Goal: Task Accomplishment & Management: Use online tool/utility

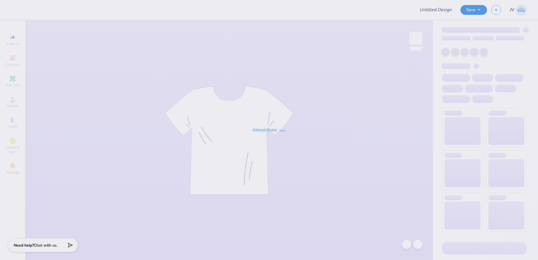
type input "Alpha Sigma Alpha Kettering Uni Fall Merch"
type input "90"
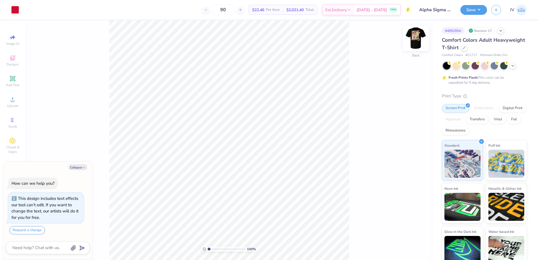
click at [417, 40] on img at bounding box center [416, 38] width 22 height 22
click at [13, 102] on circle at bounding box center [12, 101] width 3 height 3
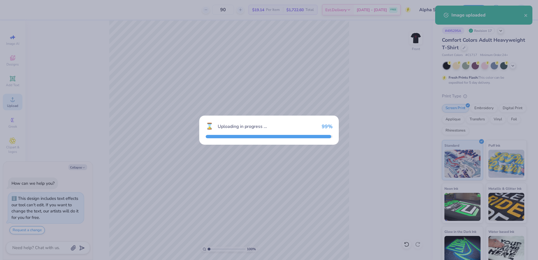
type textarea "x"
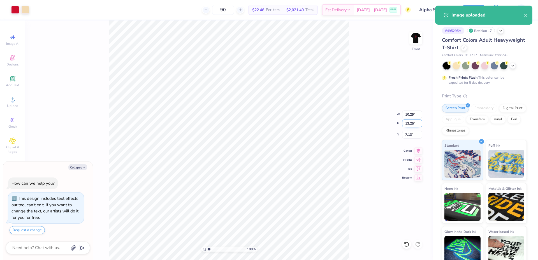
click at [409, 125] on input "13.25" at bounding box center [412, 124] width 20 height 8
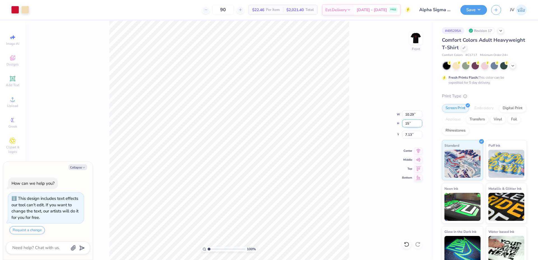
type input "15"
type textarea "x"
type input "11.65"
type input "15.00"
click at [408, 134] on input "6.25" at bounding box center [412, 135] width 20 height 8
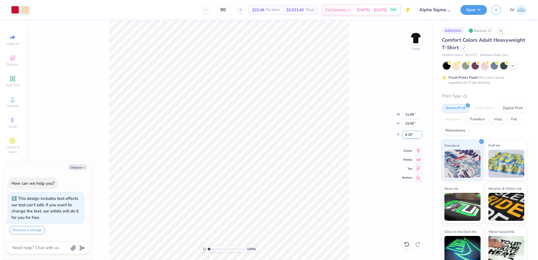
click at [408, 134] on input "6.25" at bounding box center [412, 135] width 20 height 8
type input "3"
type textarea "x"
type input "3.00"
click at [413, 37] on img at bounding box center [416, 38] width 22 height 22
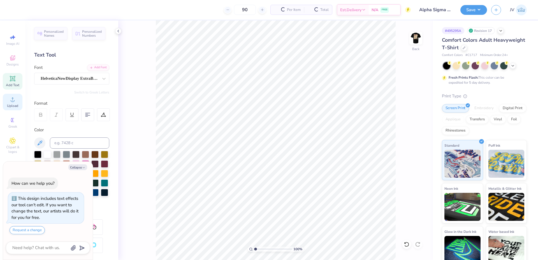
click at [13, 102] on circle at bounding box center [12, 101] width 3 height 3
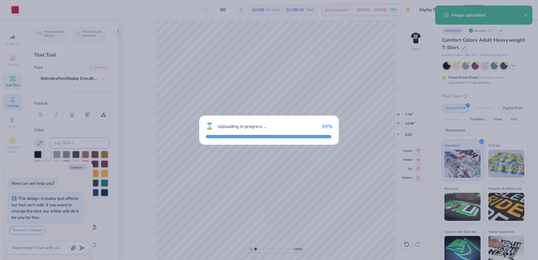
type textarea "x"
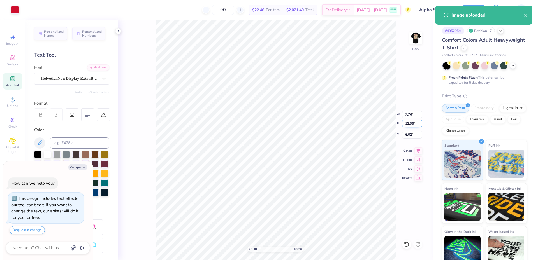
click at [410, 124] on input "12.96" at bounding box center [412, 124] width 20 height 8
type input "9"
type textarea "x"
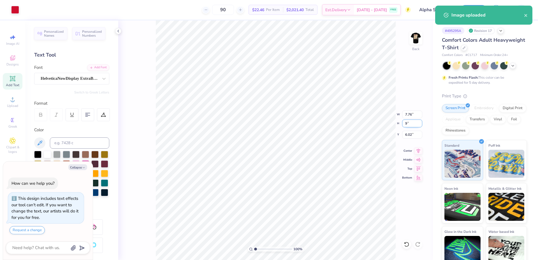
type input "5.39"
type input "9.00"
type input "8.00"
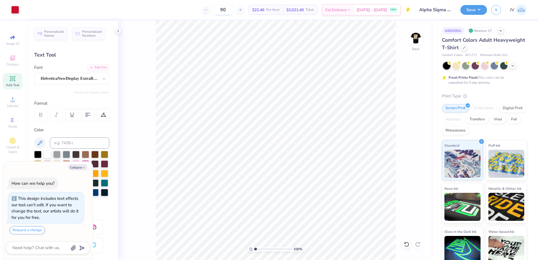
type textarea "x"
click at [409, 136] on input "8.00" at bounding box center [412, 135] width 20 height 8
type input "3"
type textarea "x"
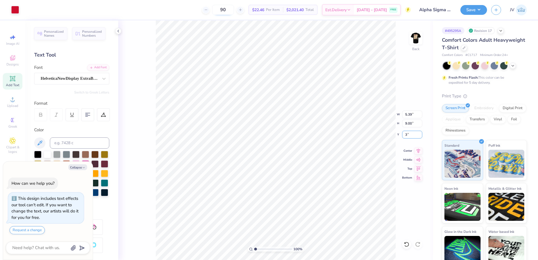
type input "3.00"
click at [475, 11] on button "Save" at bounding box center [474, 9] width 27 height 10
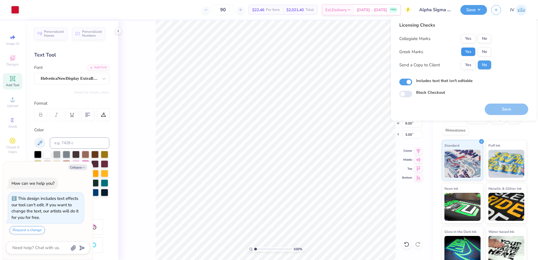
click at [468, 53] on button "Yes" at bounding box center [468, 51] width 15 height 9
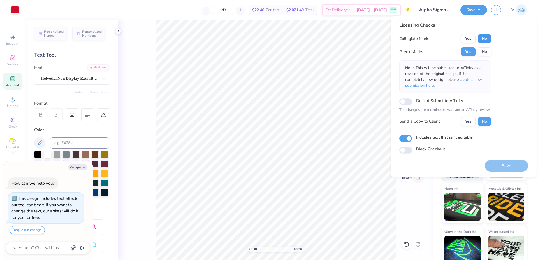
click at [483, 38] on button "No" at bounding box center [484, 38] width 13 height 9
click at [512, 171] on button "Save" at bounding box center [506, 165] width 43 height 11
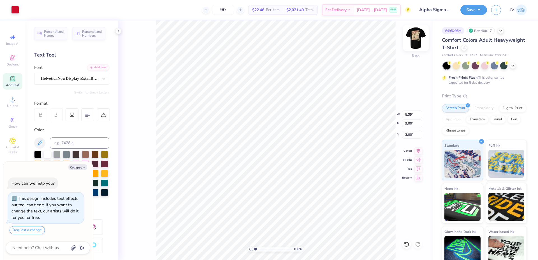
click at [415, 38] on img at bounding box center [416, 38] width 22 height 22
type textarea "x"
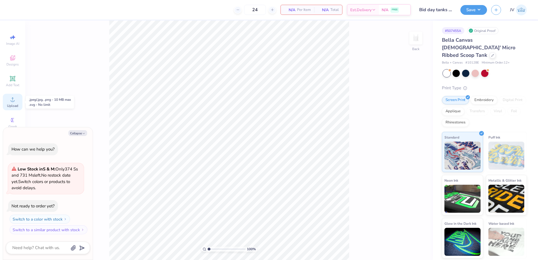
click at [14, 103] on div "Upload" at bounding box center [13, 102] width 20 height 17
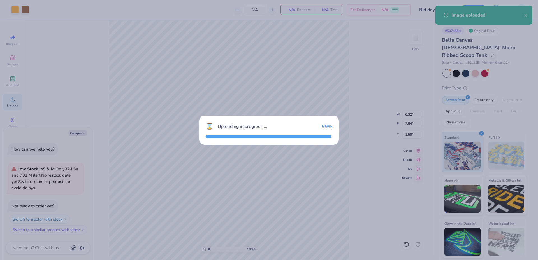
type textarea "x"
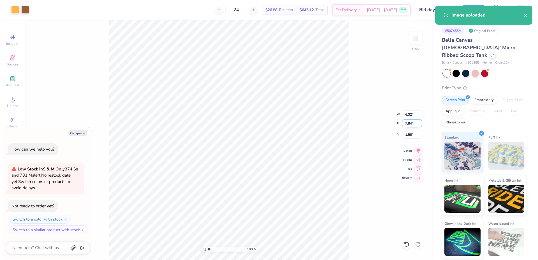
click at [410, 123] on input "7.84" at bounding box center [412, 124] width 20 height 8
type input "3.5"
type textarea "x"
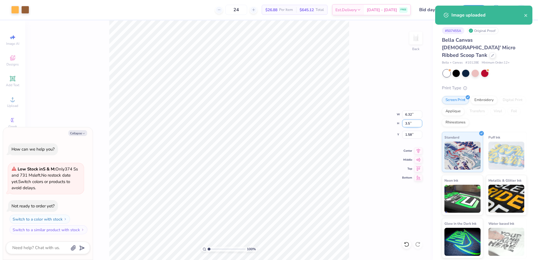
type input "2.82"
type input "3.50"
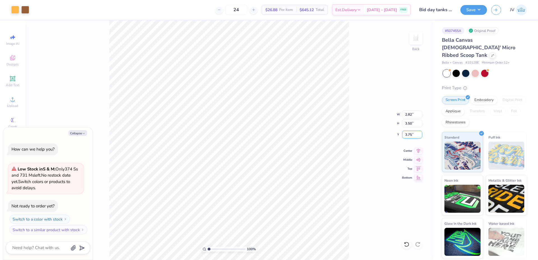
click at [408, 136] on input "3.75" at bounding box center [412, 135] width 20 height 8
type input "2"
type textarea "x"
click at [408, 137] on input "2.00" at bounding box center [412, 135] width 20 height 8
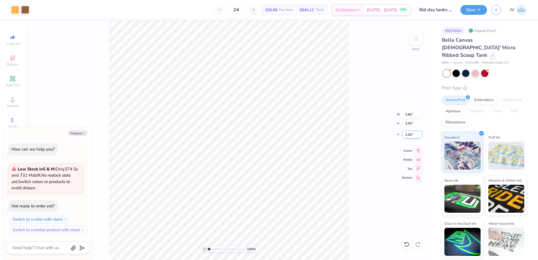
click at [408, 137] on input "2.00" at bounding box center [412, 135] width 20 height 8
type input "1"
type textarea "x"
type input "1.00"
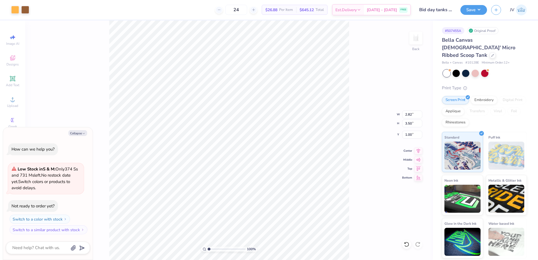
type textarea "x"
click at [408, 133] on input "1.03" at bounding box center [412, 135] width 20 height 8
type input "1"
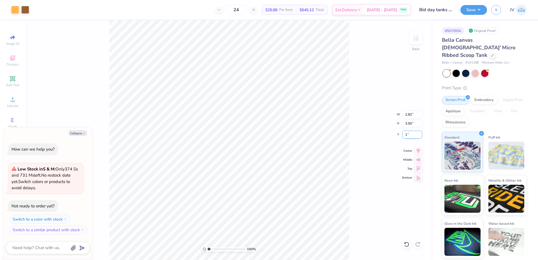
type textarea "x"
type input "1.00"
type textarea "x"
click at [405, 135] on input "1.00" at bounding box center [412, 135] width 20 height 8
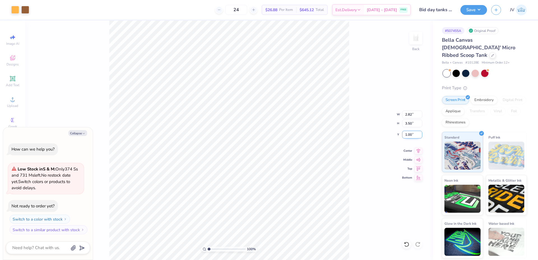
click at [405, 135] on input "1.00" at bounding box center [412, 135] width 20 height 8
type input ".5"
type textarea "x"
type input "0.50"
click at [372, 126] on div "100 % Back W 2.82 2.82 " H 3.50 3.50 " Y 0.50 0.50 " Center Middle Top Bottom" at bounding box center [229, 140] width 408 height 240
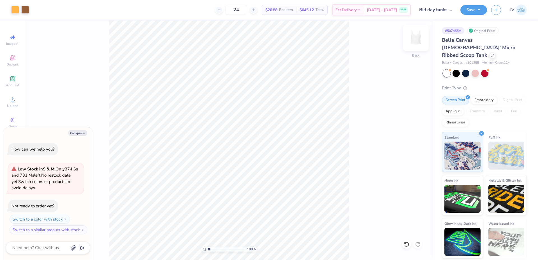
click at [414, 38] on img at bounding box center [416, 38] width 22 height 22
click at [13, 99] on icon at bounding box center [12, 99] width 7 height 7
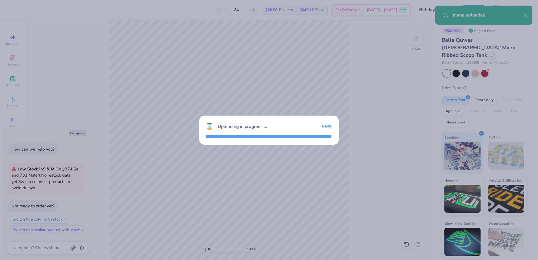
type textarea "x"
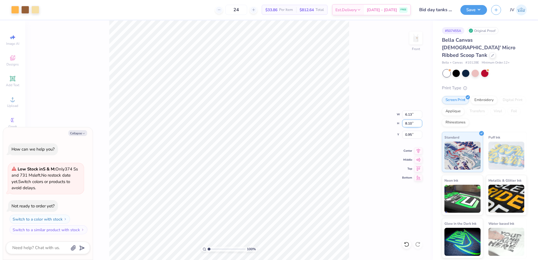
click at [409, 124] on input "8.10" at bounding box center [412, 124] width 20 height 8
type input "8"
type textarea "x"
type input "6.06"
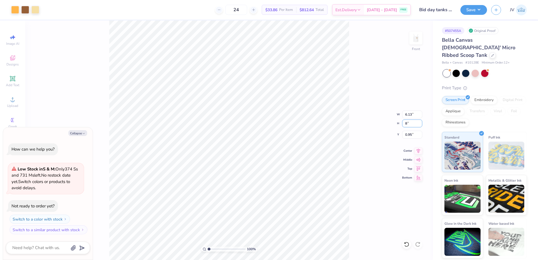
type input "8.00"
type input "1.00"
type textarea "x"
type input "1.19"
click at [210, 249] on input "range" at bounding box center [227, 249] width 38 height 5
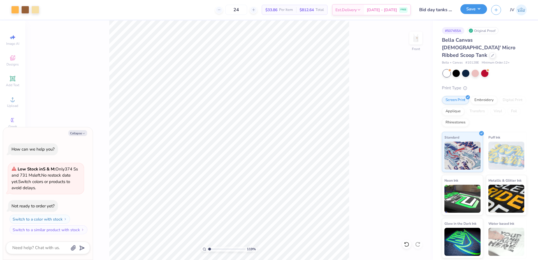
click at [472, 10] on button "Save" at bounding box center [474, 9] width 27 height 10
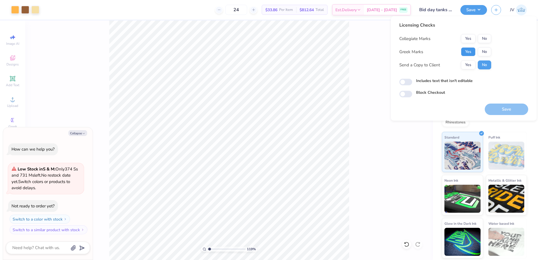
click at [470, 53] on button "Yes" at bounding box center [468, 51] width 15 height 9
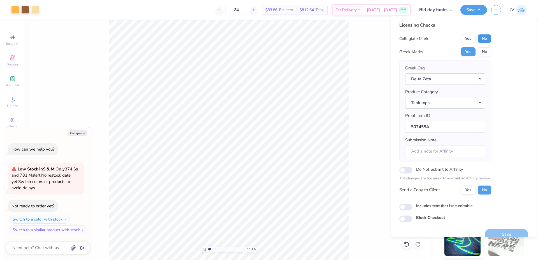
click at [484, 38] on button "No" at bounding box center [484, 38] width 13 height 9
click at [493, 231] on button "Save" at bounding box center [506, 234] width 43 height 11
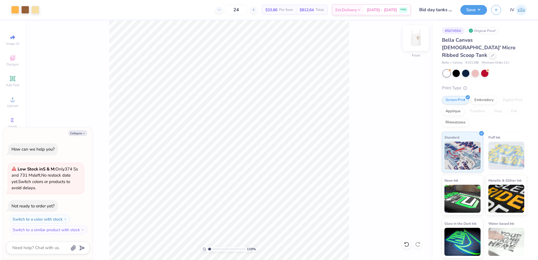
click at [416, 38] on img at bounding box center [416, 38] width 22 height 22
click at [416, 38] on img at bounding box center [415, 38] width 11 height 11
type textarea "x"
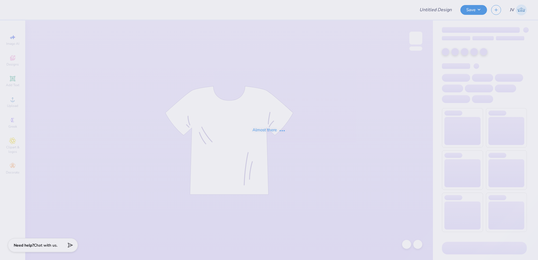
type input "MIT Poker Club Shirts Fall 2025"
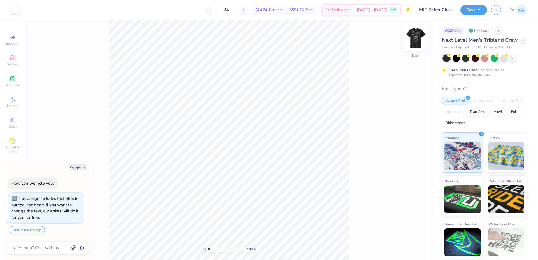
click at [421, 40] on img at bounding box center [416, 38] width 22 height 22
type textarea "x"
drag, startPoint x: 209, startPoint y: 249, endPoint x: 222, endPoint y: 247, distance: 13.3
type input "4.46"
click at [222, 247] on input "range" at bounding box center [227, 249] width 38 height 5
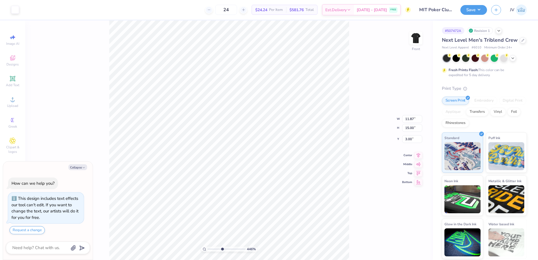
type textarea "x"
type input "4.57"
type textarea "x"
drag, startPoint x: 223, startPoint y: 250, endPoint x: 209, endPoint y: 251, distance: 13.8
type input "1.04"
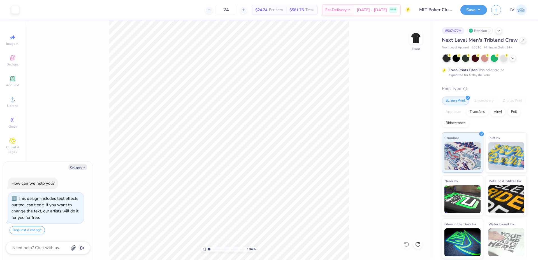
click at [209, 251] on input "range" at bounding box center [227, 249] width 38 height 5
click at [248, 186] on li "Ungroup" at bounding box center [252, 185] width 44 height 11
type textarea "x"
drag, startPoint x: 209, startPoint y: 249, endPoint x: 175, endPoint y: 255, distance: 34.5
type input "1"
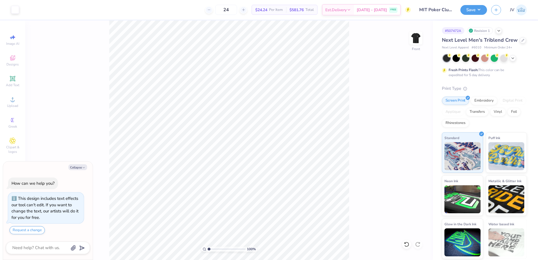
click at [208, 252] on input "range" at bounding box center [227, 249] width 38 height 5
click at [418, 40] on img at bounding box center [416, 38] width 22 height 22
click at [412, 40] on img at bounding box center [416, 38] width 22 height 22
click at [15, 99] on icon at bounding box center [12, 99] width 7 height 7
click at [416, 36] on img at bounding box center [416, 38] width 22 height 22
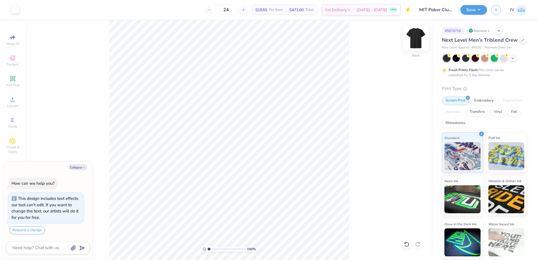
click at [418, 39] on img at bounding box center [416, 38] width 22 height 22
click at [11, 103] on icon at bounding box center [12, 99] width 7 height 7
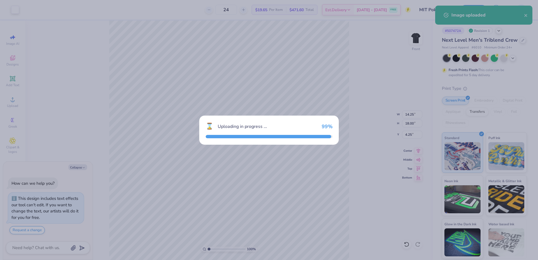
type textarea "x"
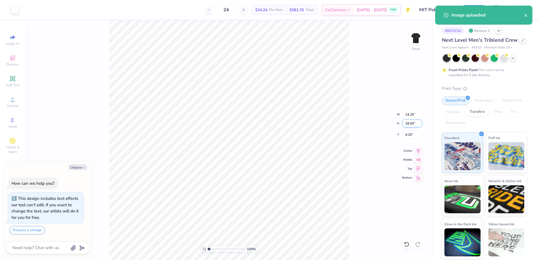
click at [410, 124] on input "18.00" at bounding box center [412, 124] width 20 height 8
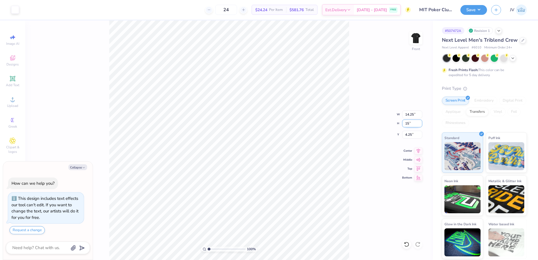
type input "15"
type textarea "x"
type input "11.88"
type input "15.00"
click at [409, 136] on input "5.75" at bounding box center [412, 135] width 20 height 8
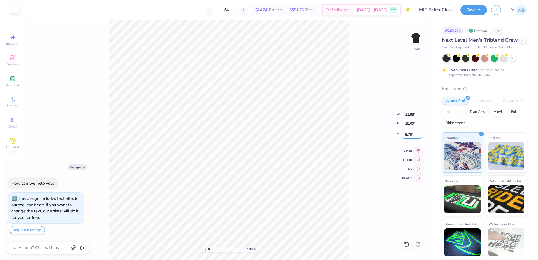
click at [409, 136] on input "5.75" at bounding box center [412, 135] width 20 height 8
type input "3"
type textarea "x"
type input "3.00"
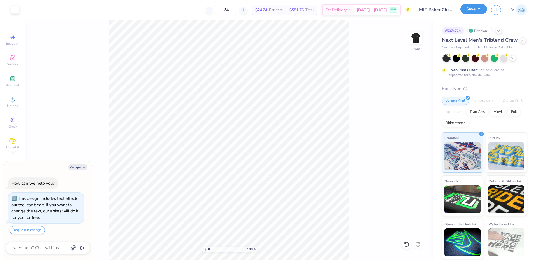
click at [472, 12] on button "Save" at bounding box center [474, 9] width 27 height 10
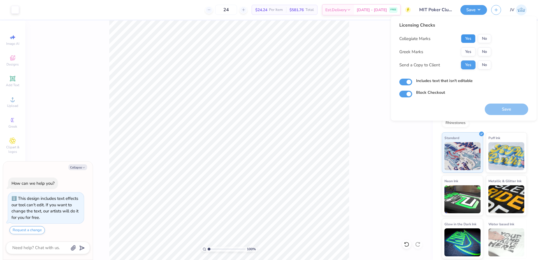
click at [472, 37] on button "Yes" at bounding box center [468, 38] width 15 height 9
click at [481, 49] on button "No" at bounding box center [484, 51] width 13 height 9
click at [497, 107] on button "Save" at bounding box center [506, 109] width 43 height 11
type textarea "x"
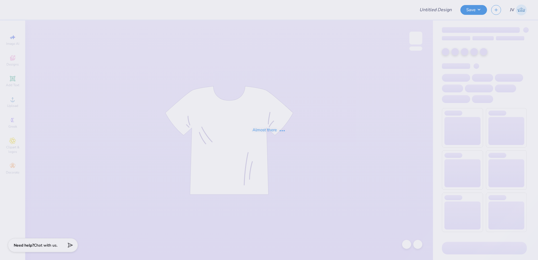
type input "lemon tshirt"
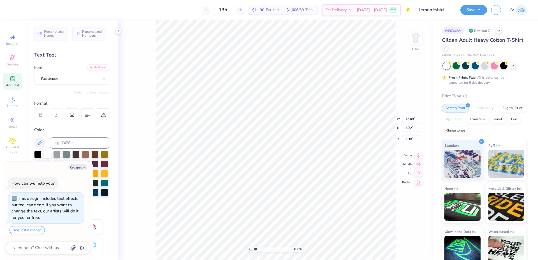
type textarea "x"
type input "10.73"
type input "9.11"
type input "5.39"
click at [281, 205] on li "Ungroup" at bounding box center [285, 209] width 44 height 11
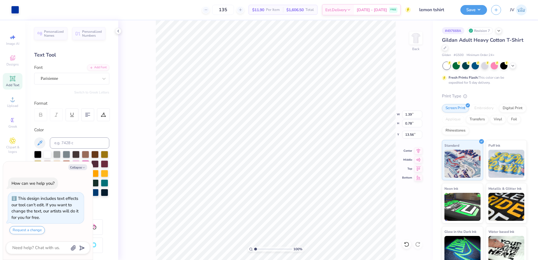
type textarea "x"
type input "0.61"
type input "0.67"
type input "13.67"
type textarea "x"
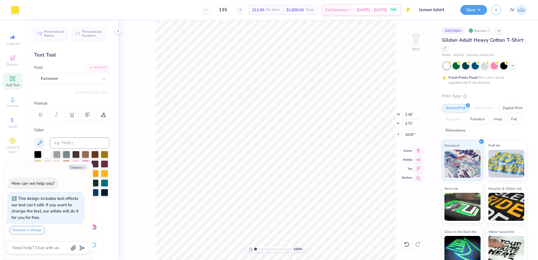
type input "9.81"
type textarea "x"
drag, startPoint x: 256, startPoint y: 249, endPoint x: 263, endPoint y: 250, distance: 6.8
type input "2.9"
click at [263, 250] on input "range" at bounding box center [273, 249] width 38 height 5
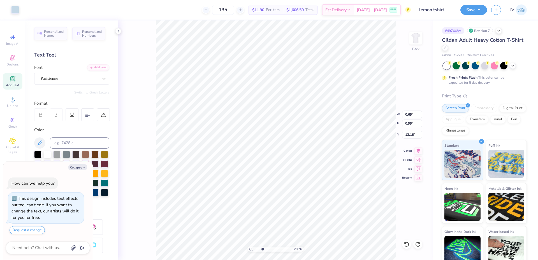
type textarea "x"
type input "12.16"
drag, startPoint x: 263, startPoint y: 249, endPoint x: 248, endPoint y: 248, distance: 14.9
type input "1"
click at [254, 248] on input "range" at bounding box center [273, 249] width 38 height 5
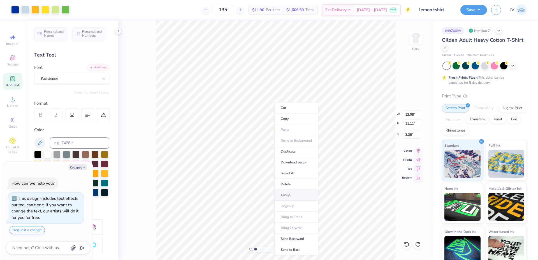
click at [288, 193] on li "Group" at bounding box center [296, 195] width 44 height 11
type textarea "x"
type input "10.73"
type input "9.11"
type input "5.39"
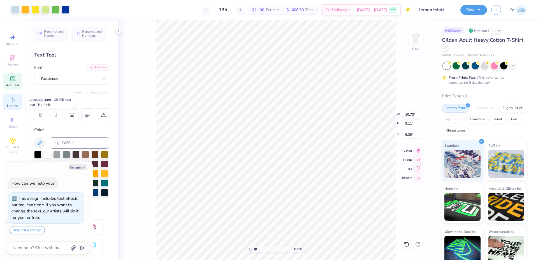
click at [15, 103] on div "Upload" at bounding box center [13, 102] width 20 height 17
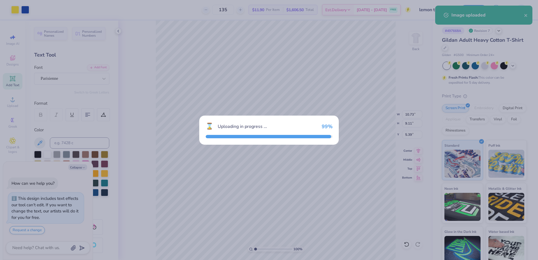
type textarea "x"
type input "11.60"
type input "9.84"
type input "8.33"
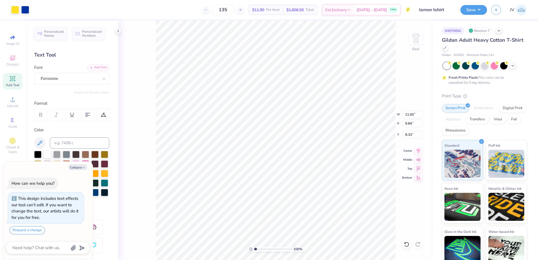
type textarea "x"
type input "14.81"
type textarea "x"
type input "10.73"
type input "9.11"
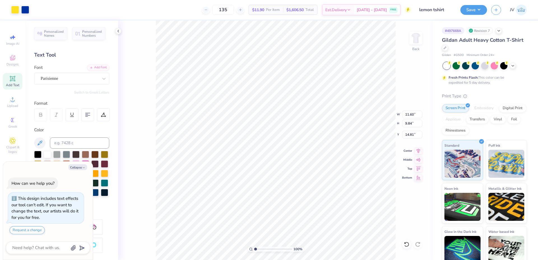
type input "5.39"
type textarea "x"
type input "11.60"
type input "9.84"
type input "14.78"
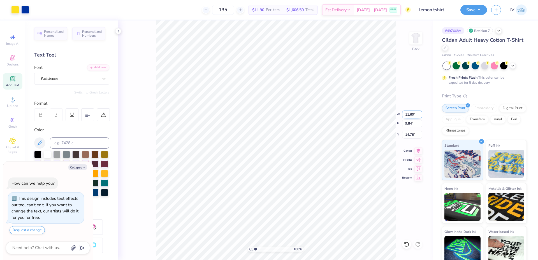
click at [409, 116] on input "11.60" at bounding box center [412, 115] width 20 height 8
type input "10.73"
type textarea "x"
type input "9.10"
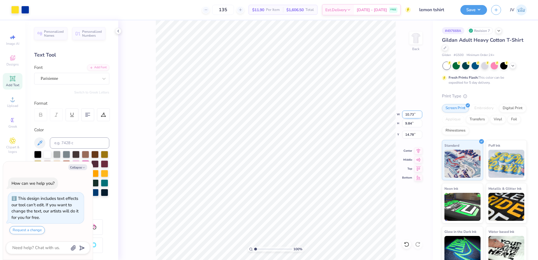
type input "15.14"
type textarea "x"
type input "9.11"
type input "5.39"
type textarea "x"
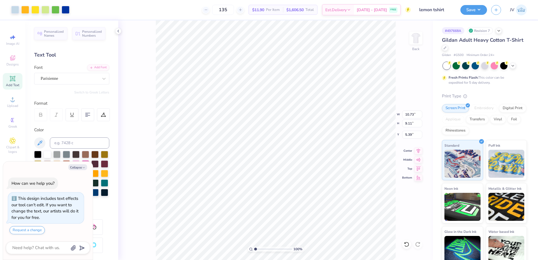
type input "9.10"
type input "15.14"
type textarea "x"
type input "9.11"
type input "5.39"
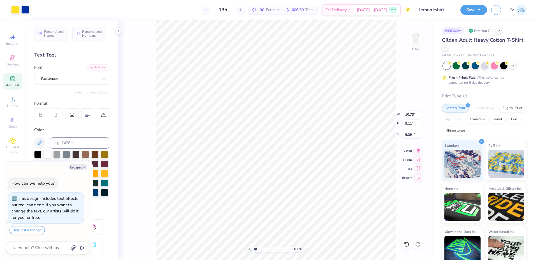
type textarea "x"
type input "5.35"
type textarea "x"
click at [409, 136] on input "15.14" at bounding box center [412, 135] width 20 height 8
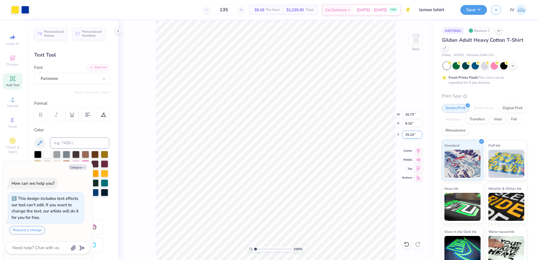
click at [409, 136] on input "15.14" at bounding box center [412, 135] width 20 height 8
type input "5.35"
click at [287, 196] on li "Group" at bounding box center [293, 196] width 44 height 11
click at [324, 209] on li "Ungroup" at bounding box center [330, 209] width 44 height 11
click at [14, 100] on icon at bounding box center [12, 99] width 7 height 7
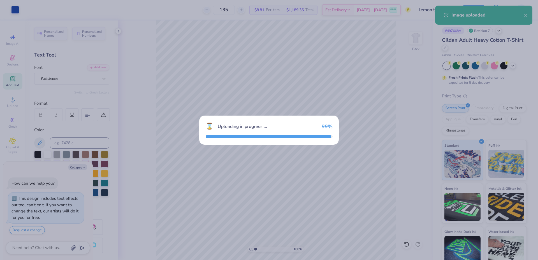
type textarea "x"
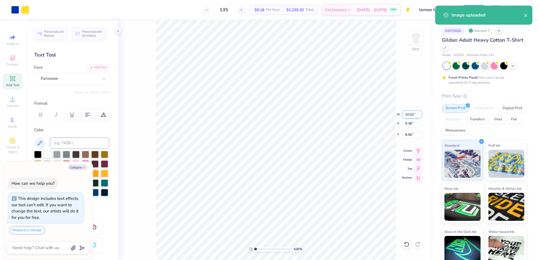
click at [408, 117] on input "10.52" at bounding box center [412, 115] width 20 height 8
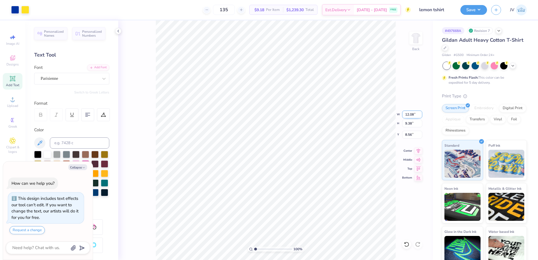
type input "12.08"
type textarea "x"
type input "10.77"
click at [408, 137] on input "7.86" at bounding box center [412, 135] width 20 height 8
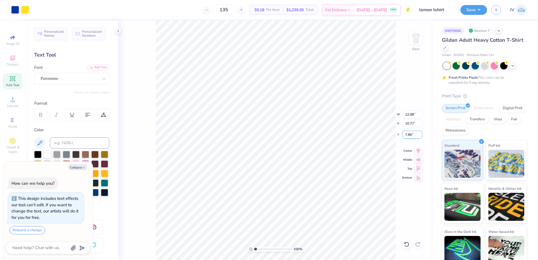
click at [408, 137] on input "7.86" at bounding box center [412, 135] width 20 height 8
type input "5.35"
type textarea "x"
type input "11.54"
type input "10.29"
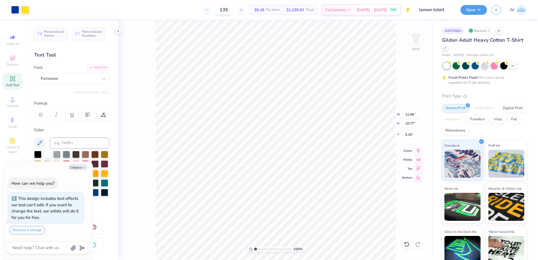
type input "5.83"
type textarea "x"
type input "11.03"
type input "9.84"
type input "6.28"
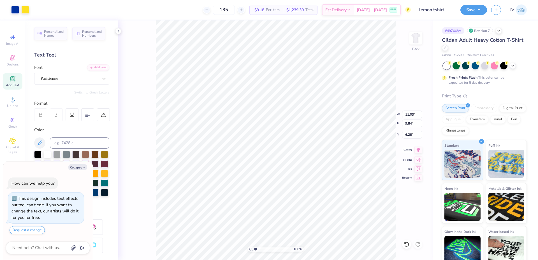
click at [419, 152] on icon at bounding box center [419, 150] width 8 height 7
click at [407, 134] on input "6.28" at bounding box center [412, 135] width 20 height 8
type textarea "x"
click at [409, 134] on input "6.28" at bounding box center [412, 135] width 20 height 8
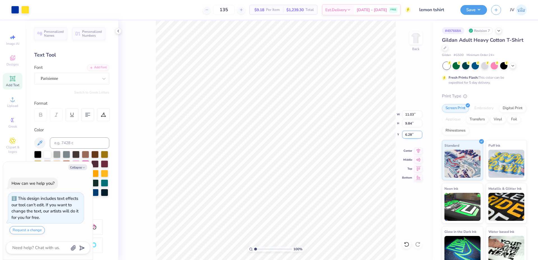
click at [409, 134] on input "6.28" at bounding box center [412, 135] width 20 height 8
type input "5.35"
type textarea "x"
type input "12.08"
type input "2.72"
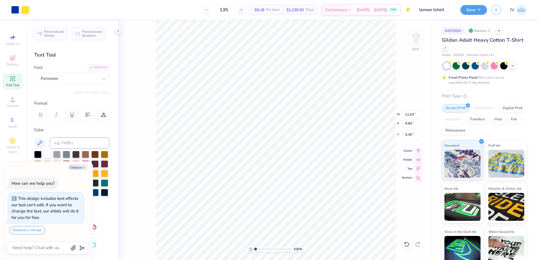
type input "3.38"
click at [421, 151] on icon at bounding box center [419, 150] width 8 height 7
click at [283, 197] on li "Group" at bounding box center [292, 198] width 44 height 11
type textarea "x"
click at [408, 116] on input "12.08" at bounding box center [412, 115] width 20 height 8
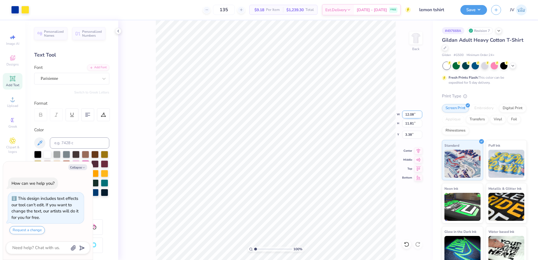
click at [408, 116] on input "12.08" at bounding box center [412, 115] width 20 height 8
type input "11.25"
type textarea "x"
type input "11.00"
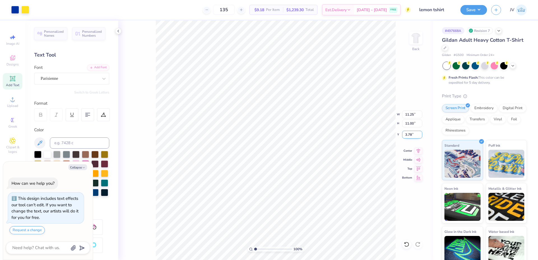
click at [412, 139] on input "3.78" at bounding box center [412, 135] width 20 height 8
type input "3"
type textarea "x"
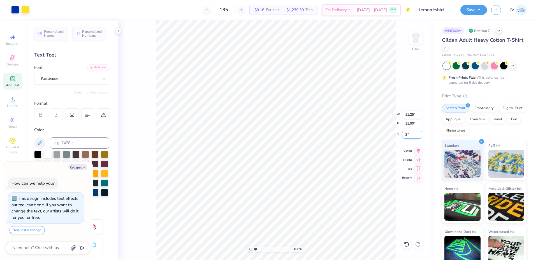
type input "3.00"
click at [155, 221] on div "100 % Back" at bounding box center [275, 140] width 315 height 240
click at [470, 13] on button "Save" at bounding box center [474, 9] width 27 height 10
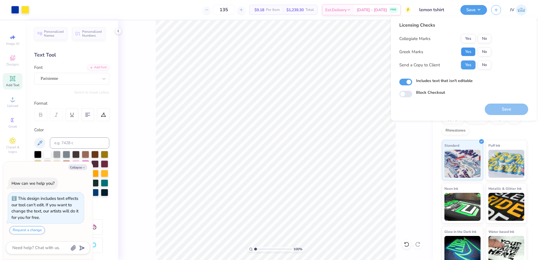
click at [470, 52] on button "Yes" at bounding box center [468, 51] width 15 height 9
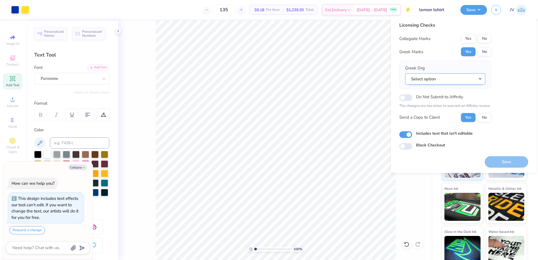
click at [453, 79] on button "Select option" at bounding box center [445, 78] width 80 height 11
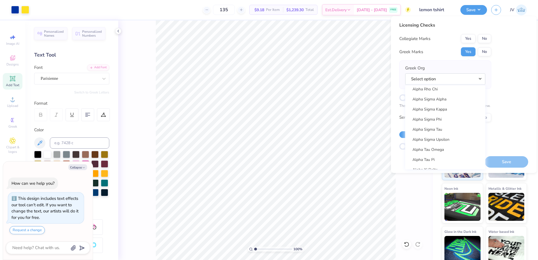
scroll to position [503, 0]
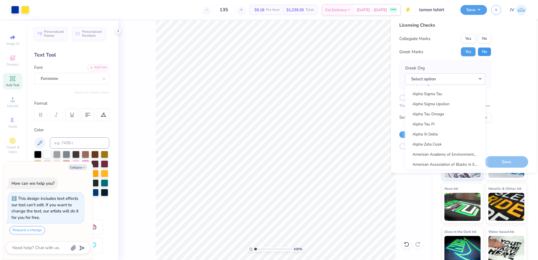
click at [484, 50] on button "No" at bounding box center [484, 51] width 13 height 9
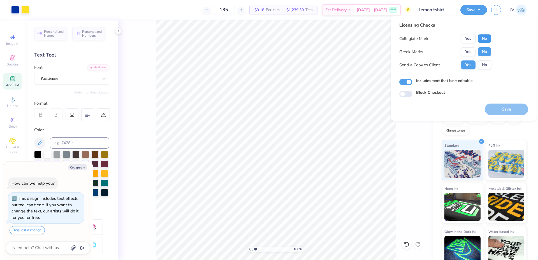
click at [484, 35] on button "No" at bounding box center [484, 38] width 13 height 9
click at [513, 107] on button "Save" at bounding box center [506, 109] width 43 height 11
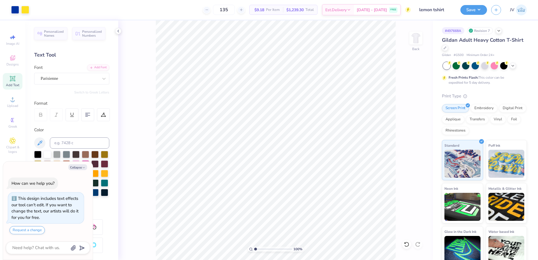
click at [150, 191] on div "100 % Back" at bounding box center [275, 140] width 315 height 240
click at [482, 11] on button "Save" at bounding box center [474, 9] width 27 height 10
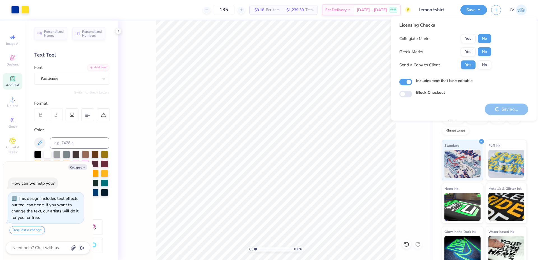
type textarea "x"
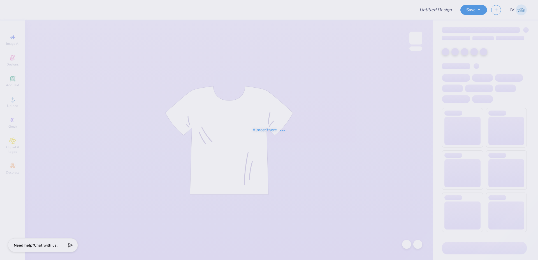
type input "Alpha Sigma Alpha Kettering Uni Fall Merch"
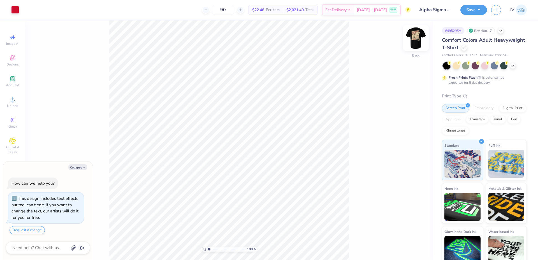
click at [419, 42] on img at bounding box center [416, 38] width 22 height 22
click at [14, 97] on icon at bounding box center [12, 99] width 7 height 7
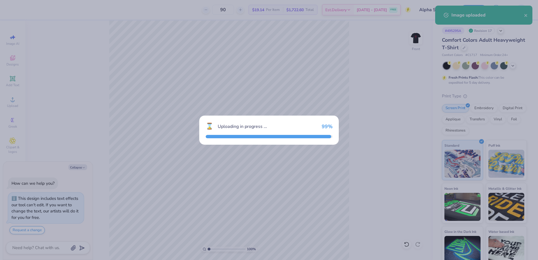
type textarea "x"
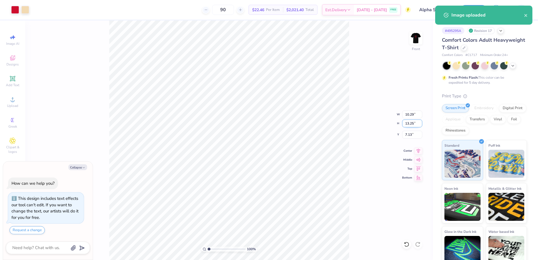
click at [408, 123] on input "13.25" at bounding box center [412, 124] width 20 height 8
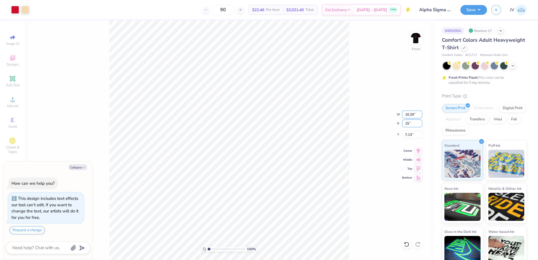
type input "15"
type textarea "x"
type input "11.65"
type input "15.00"
click at [407, 135] on input "6.25" at bounding box center [412, 135] width 20 height 8
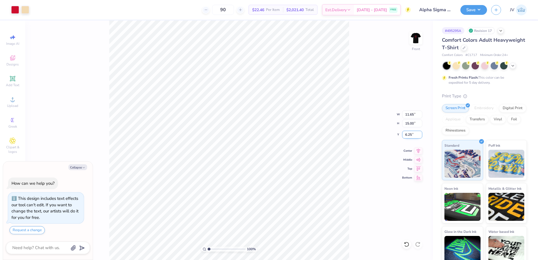
click at [407, 135] on input "6.25" at bounding box center [412, 135] width 20 height 8
type input "3"
type textarea "x"
type input "3.00"
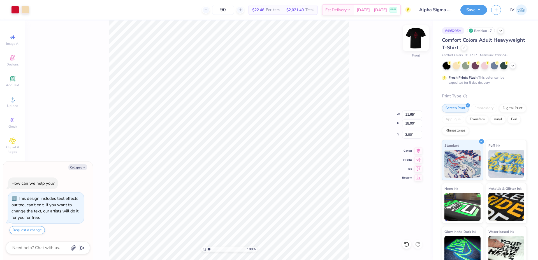
click at [416, 39] on img at bounding box center [416, 38] width 22 height 22
click at [476, 10] on button "Save" at bounding box center [474, 9] width 27 height 10
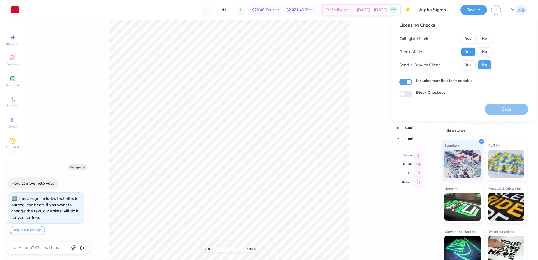
click at [468, 50] on button "Yes" at bounding box center [468, 51] width 15 height 9
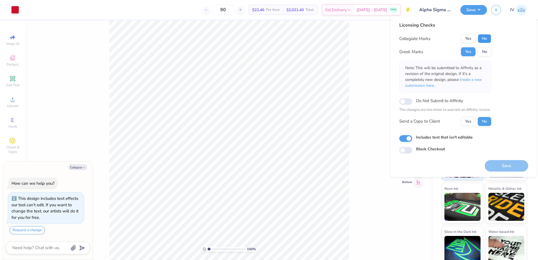
click at [482, 38] on button "No" at bounding box center [484, 38] width 13 height 9
click at [503, 166] on button "Save" at bounding box center [506, 165] width 43 height 11
type textarea "x"
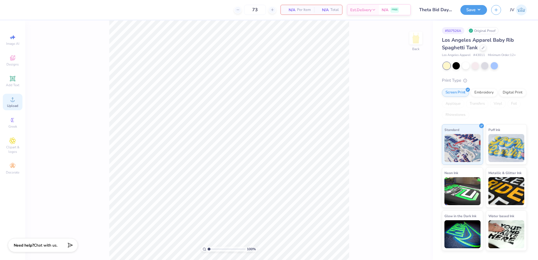
click at [10, 103] on div "Upload" at bounding box center [13, 102] width 20 height 17
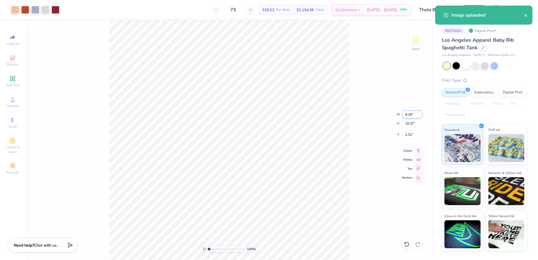
click at [407, 114] on input "8.19" at bounding box center [412, 115] width 20 height 8
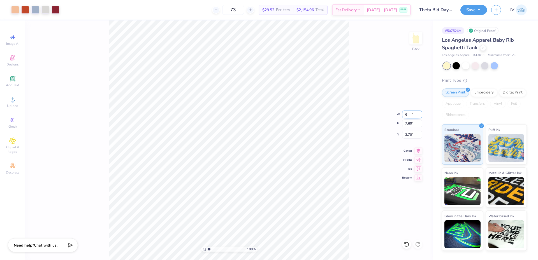
type input "6.00"
type input "7.60"
type input "2.70"
click at [13, 102] on circle at bounding box center [12, 101] width 3 height 3
click at [13, 79] on icon at bounding box center [12, 79] width 4 height 4
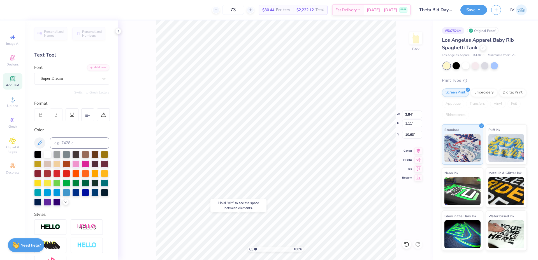
type input "10.63"
click at [79, 143] on input at bounding box center [79, 143] width 59 height 11
type input "202"
click at [101, 68] on div "Add Font" at bounding box center [98, 67] width 22 height 6
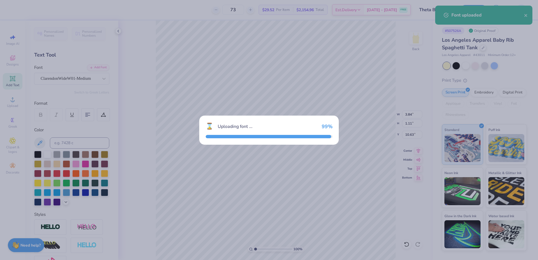
type input "5.46"
type input "1.10"
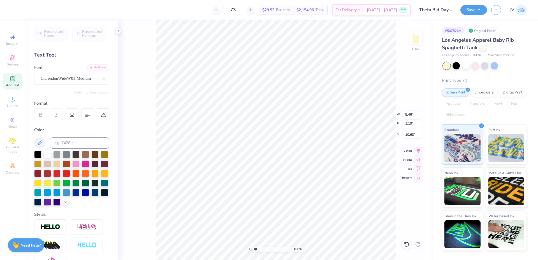
scroll to position [5, 1]
type textarea "BID-DAY 2025"
type input "8.93"
type input "0.76"
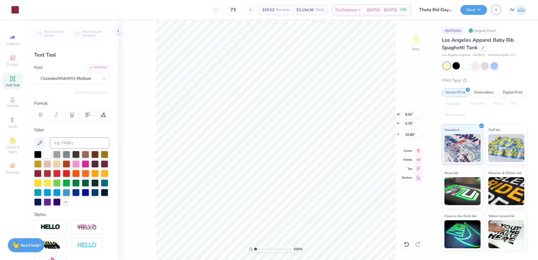
type input "10.80"
click at [408, 115] on input "8.93" at bounding box center [412, 115] width 20 height 8
type input "5.00"
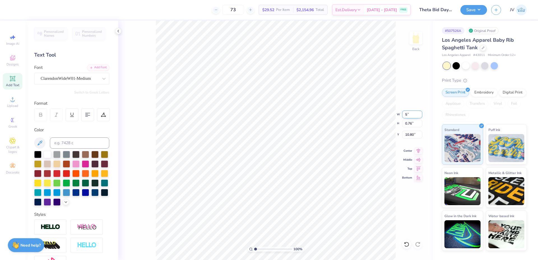
type input "0.42"
type input "10.97"
click at [407, 113] on input "5.00" at bounding box center [412, 115] width 20 height 8
click at [407, 112] on input "5.00" at bounding box center [412, 115] width 20 height 8
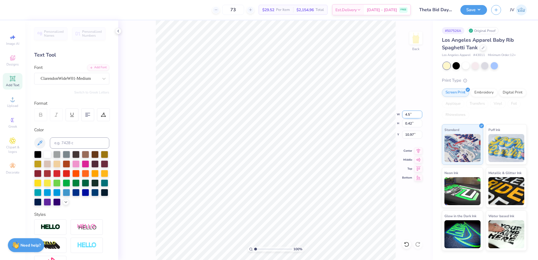
type input "4.50"
type input "0.38"
type input "10.99"
type input "4.50"
type input "0.38"
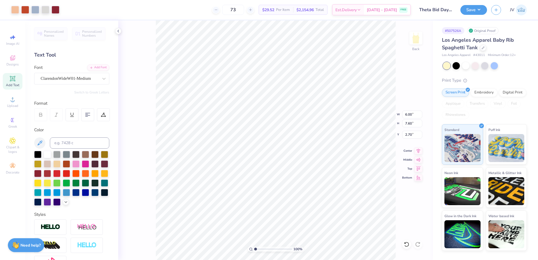
type input "10.99"
type input "1.04"
click at [256, 248] on input "range" at bounding box center [273, 249] width 38 height 5
click at [418, 151] on icon at bounding box center [419, 150] width 8 height 7
click at [298, 197] on li "Group" at bounding box center [300, 198] width 44 height 11
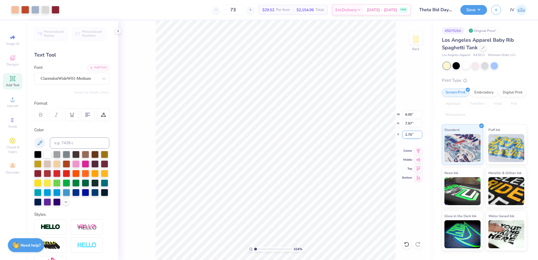
click at [408, 135] on input "2.70" at bounding box center [412, 135] width 20 height 8
click at [409, 135] on input "2.70" at bounding box center [412, 135] width 20 height 8
type input "2.00"
click at [408, 117] on input "6.00" at bounding box center [412, 115] width 20 height 8
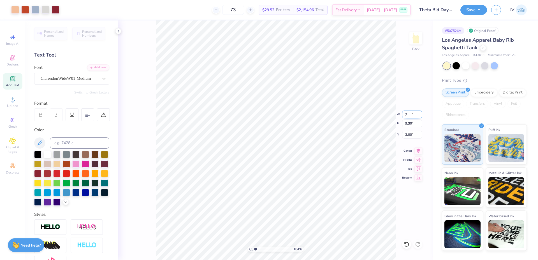
type input "7.00"
type input "9.30"
type input "1.34"
click at [408, 135] on input "1.34" at bounding box center [412, 135] width 20 height 8
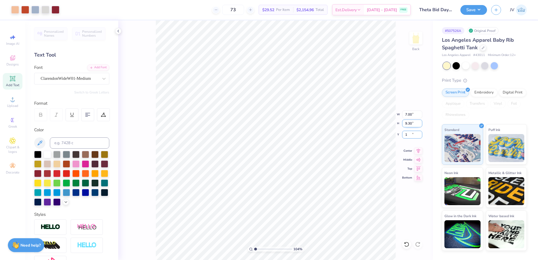
type input "1.00"
drag, startPoint x: 255, startPoint y: 250, endPoint x: 241, endPoint y: 250, distance: 14.0
type input "1"
click at [254, 250] on input "range" at bounding box center [273, 249] width 38 height 5
click at [475, 10] on button "Save" at bounding box center [474, 9] width 27 height 10
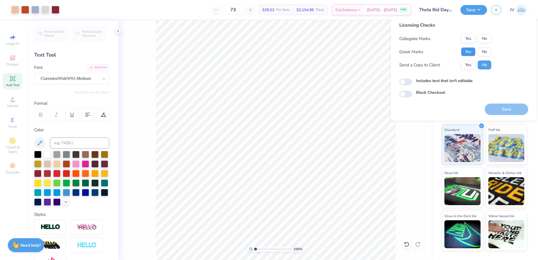
click at [474, 50] on button "Yes" at bounding box center [468, 51] width 15 height 9
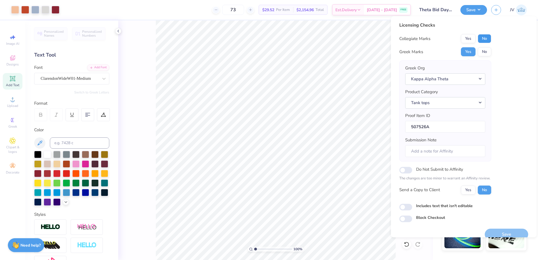
click at [481, 39] on button "No" at bounding box center [484, 38] width 13 height 9
click at [494, 236] on button "Save" at bounding box center [506, 234] width 43 height 11
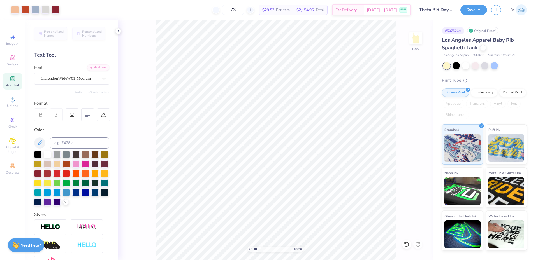
click at [81, 260] on html "Art colors 73 $29.52 Per Item $2,154.96 Total Est. Delivery Aug 26 - 29 FREE De…" at bounding box center [269, 130] width 538 height 260
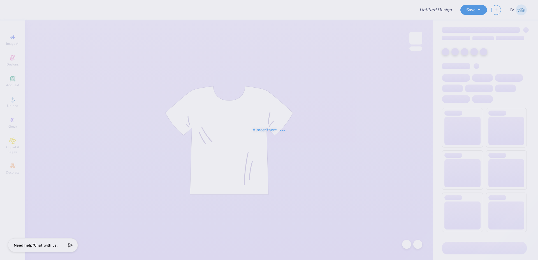
type input "tep game day"
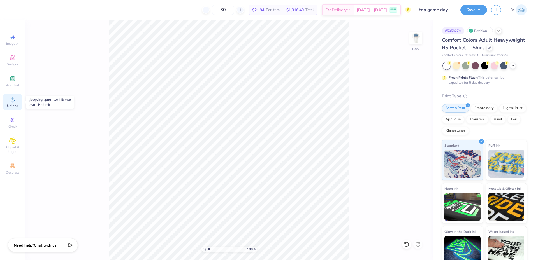
click at [12, 99] on icon at bounding box center [12, 99] width 7 height 7
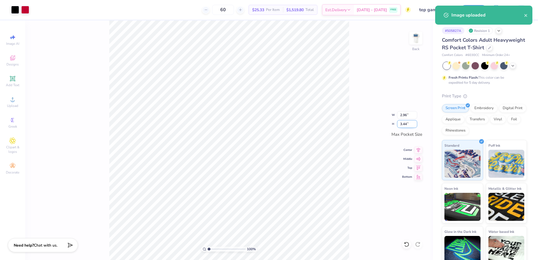
click at [404, 123] on input "3.44" at bounding box center [407, 124] width 20 height 8
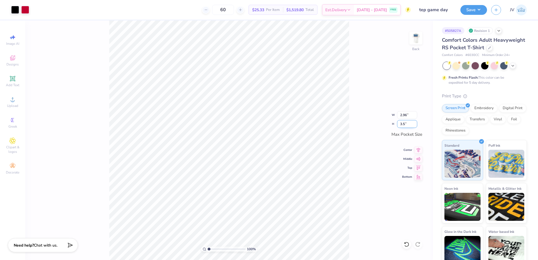
type input "3.5"
type input "3.02"
type input "3.50"
click at [417, 41] on img at bounding box center [416, 38] width 22 height 22
drag, startPoint x: 209, startPoint y: 249, endPoint x: 221, endPoint y: 250, distance: 12.3
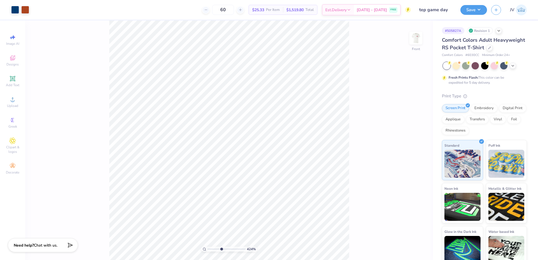
click at [221, 250] on input "range" at bounding box center [227, 249] width 38 height 5
drag, startPoint x: 221, startPoint y: 249, endPoint x: 210, endPoint y: 249, distance: 11.2
type input "1.26"
click at [210, 249] on input "range" at bounding box center [227, 249] width 38 height 5
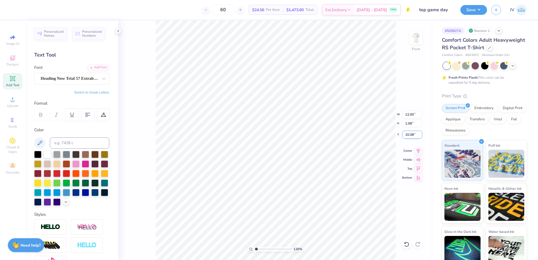
click at [412, 135] on input "10.08" at bounding box center [412, 135] width 20 height 8
click at [411, 135] on input "10.08" at bounding box center [412, 135] width 20 height 8
type input "3.00"
click at [11, 82] on icon at bounding box center [12, 78] width 7 height 7
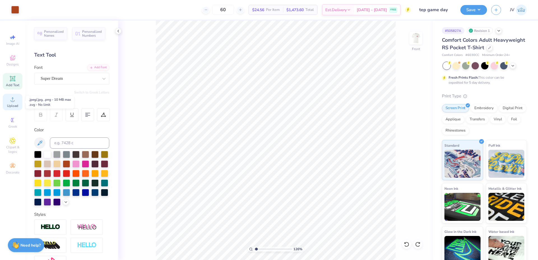
click at [15, 98] on icon at bounding box center [12, 99] width 7 height 7
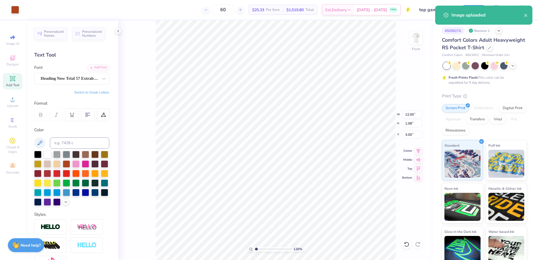
type input "12.00"
type input "1.08"
type input "3.00"
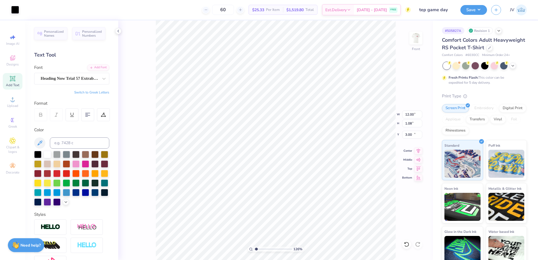
type input "12.54"
type input "8.04"
type input "10.23"
click at [409, 111] on input "12.54" at bounding box center [412, 115] width 20 height 8
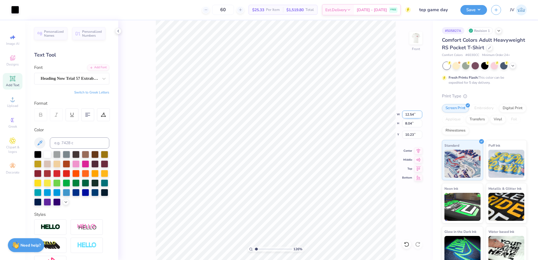
click at [409, 111] on input "12.54" at bounding box center [412, 115] width 20 height 8
type input "12.00"
type input "7.69"
type input "10.40"
type input "4.04"
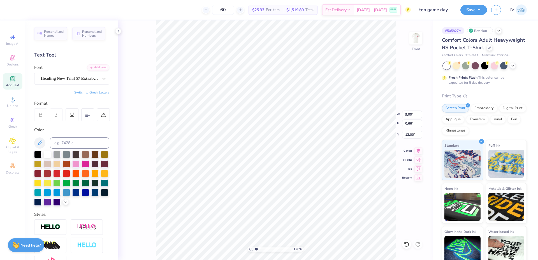
scroll to position [5, 2]
type textarea "GAMEDAYS 2025"
click at [92, 68] on div "Add Font" at bounding box center [98, 67] width 22 height 6
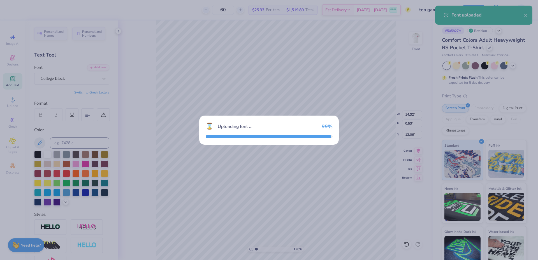
type input "12.27"
type input "0.54"
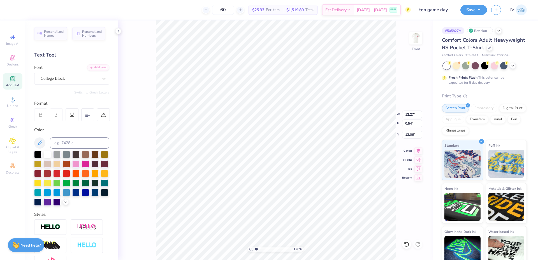
type input "12.00"
type input "1.08"
type input "3.00"
type input "12.27"
type input "0.54"
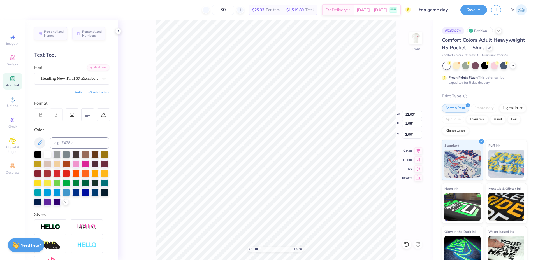
type input "12.06"
click at [409, 113] on input "12.27" at bounding box center [412, 115] width 20 height 8
type input "12.00"
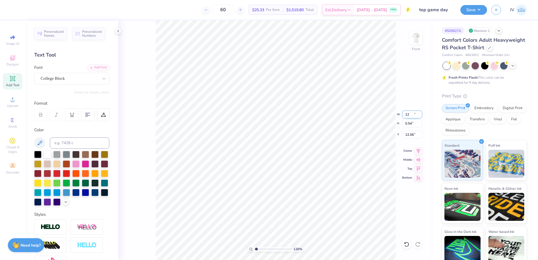
type input "0.53"
type input "12.07"
click at [295, 157] on li "Duplicate" at bounding box center [297, 155] width 44 height 11
type input "12.97"
click at [105, 114] on icon at bounding box center [103, 114] width 5 height 5
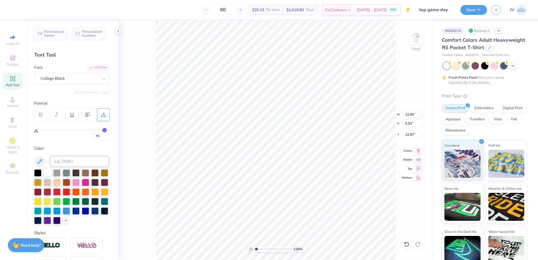
type input "93"
type input "90"
type input "87"
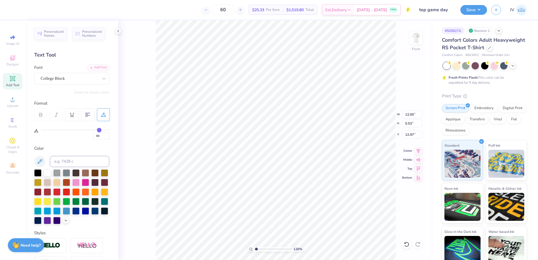
type input "87"
type input "84"
type input "82"
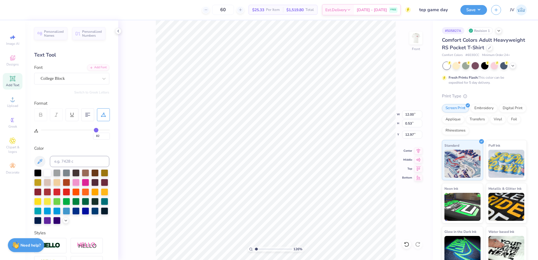
type input "78"
type input "73"
type input "69"
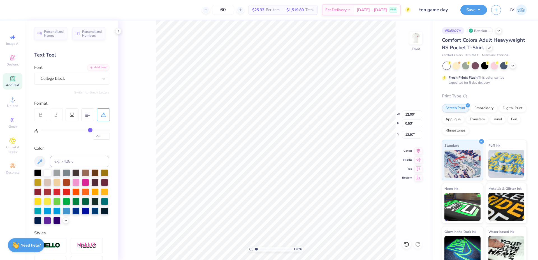
type input "69"
type input "66"
type input "61"
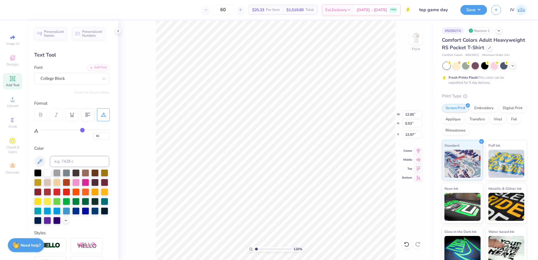
type input "57"
type input "53"
type input "47"
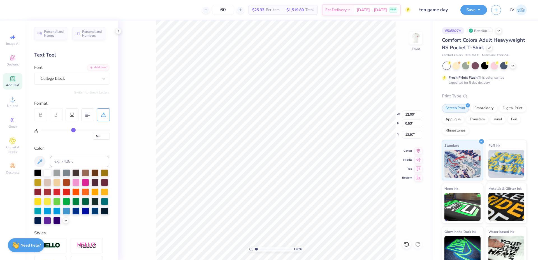
type input "47"
type input "40"
type input "35"
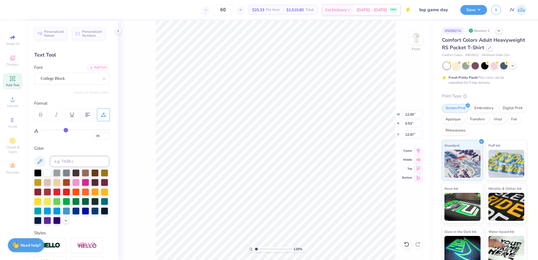
type input "27"
type input "17"
type input "8"
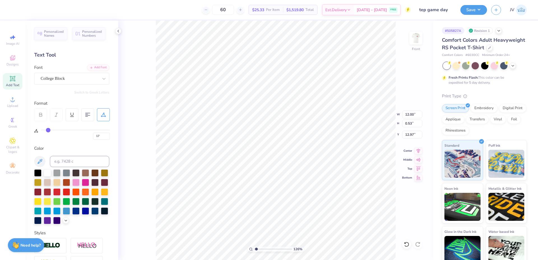
type input "8"
type input "1"
type input "0"
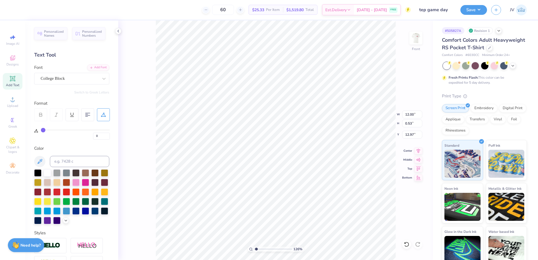
drag, startPoint x: 103, startPoint y: 129, endPoint x: 25, endPoint y: 126, distance: 78.6
type input "0"
click at [41, 130] on input "range" at bounding box center [75, 130] width 69 height 1
type input "4.31"
type input "13.00"
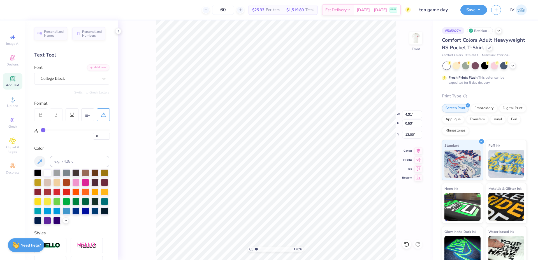
scroll to position [6, 1]
type textarea "SEP. 3 SEP. 9 sep.16 sep.23 oct. 7"
click at [242, 156] on li "Duplicate" at bounding box center [246, 155] width 44 height 11
type input "13.39"
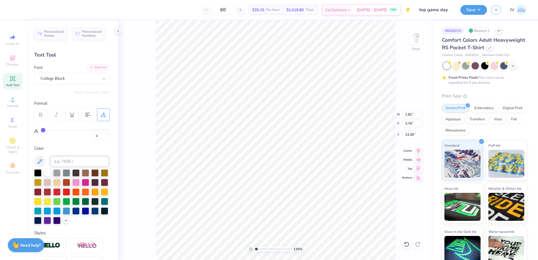
type textarea "LSU SOUTHERN MISS AT BOSTON COLLEGE AT CLEMSON VIRGINIA TECH"
type input "5.73"
type input "2.66"
type input "14.49"
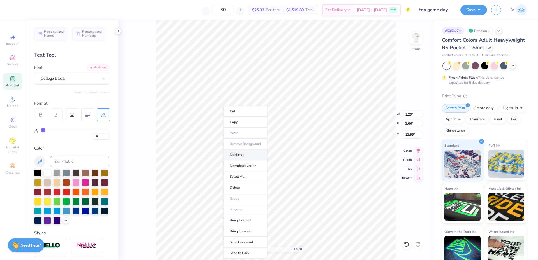
click at [239, 158] on li "Duplicate" at bounding box center [245, 155] width 44 height 11
type input "12.92"
type textarea "OCT.21 OCT. 28 NOV.4 nOV. 11 nOV. 18"
type input "13.22"
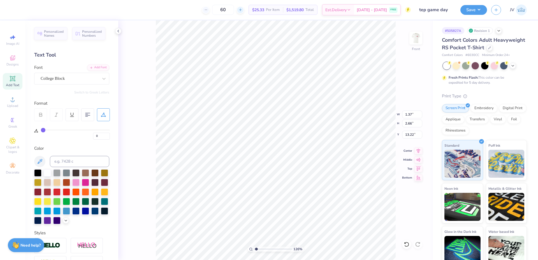
scroll to position [5, 1]
type input "12.92"
drag, startPoint x: 256, startPoint y: 249, endPoint x: 262, endPoint y: 249, distance: 6.4
type input "2.83"
click at [262, 249] on input "range" at bounding box center [273, 249] width 38 height 5
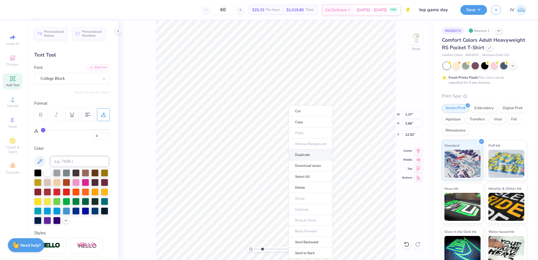
click at [308, 156] on li "Duplicate" at bounding box center [311, 155] width 44 height 11
type input "12.92"
type textarea "DUKE AT WAKE FOREST AT PITTSBURGH MIAMI NORTHA ALAMABA"
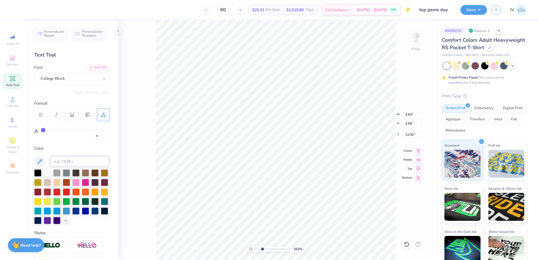
type input "3.63"
type textarea "DUKE AT WAKE FOREST AT PITTSBURGH MIAMI NORTHA ALABAMA"
click at [412, 140] on div "283 % Front" at bounding box center [275, 140] width 315 height 240
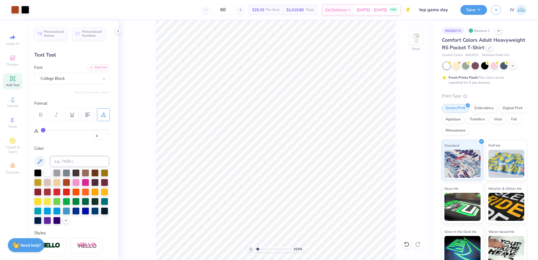
drag, startPoint x: 263, startPoint y: 250, endPoint x: 258, endPoint y: 250, distance: 4.8
type input "1.63"
click at [258, 250] on input "range" at bounding box center [273, 249] width 38 height 5
type textarea "DUKE AT WAKE FOREST AT PITTSBURGH MIAMI NORTH ALABAMA"
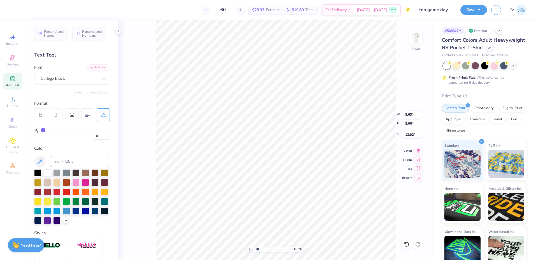
scroll to position [6, 1]
type input "12.00"
type input "11.51"
type input "4.14"
click at [339, 196] on li "Group" at bounding box center [345, 198] width 44 height 11
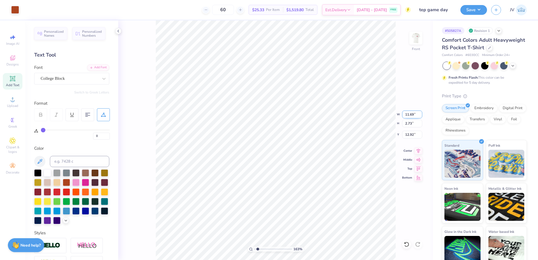
click at [408, 118] on input "11.69" at bounding box center [412, 115] width 20 height 8
type input "12.00"
type input "2.80"
type input "12.88"
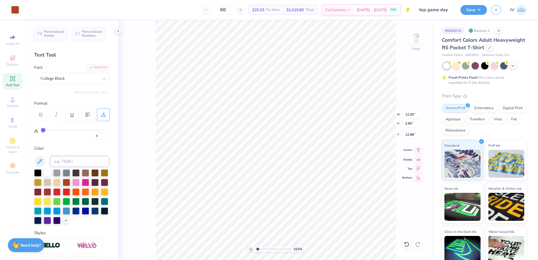
click at [420, 148] on icon at bounding box center [419, 150] width 8 height 7
click at [417, 150] on icon at bounding box center [419, 150] width 8 height 7
type input "0.53"
type input "11.97"
type input "95"
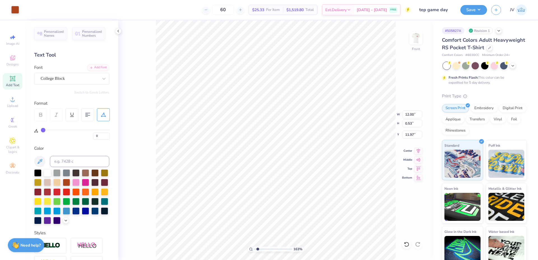
type input "95"
type input "2.80"
type input "12.88"
type input "0.53"
type input "11.97"
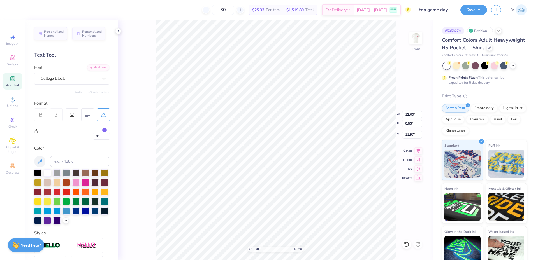
type input "2.80"
type input "12.85"
type input "93"
type input "92"
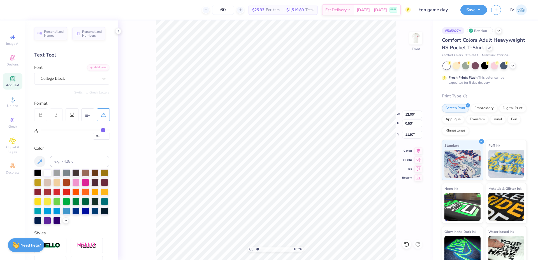
type input "92"
type input "90"
type input "89"
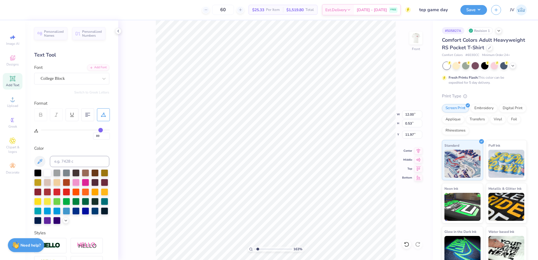
type input "87"
type input "84"
type input "82"
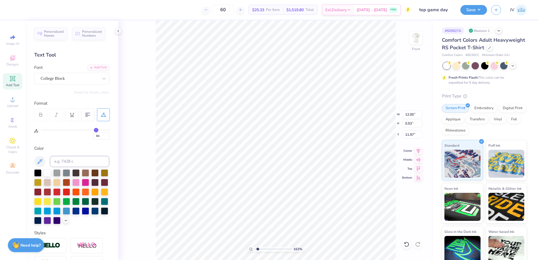
type input "82"
type input "81"
type input "80"
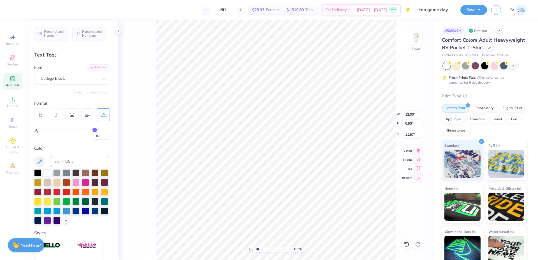
type input "78"
type input "76"
type input "75"
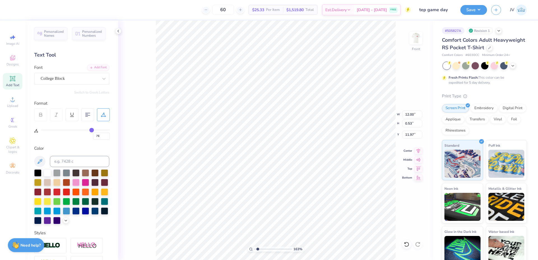
type input "75"
type input "73"
type input "72"
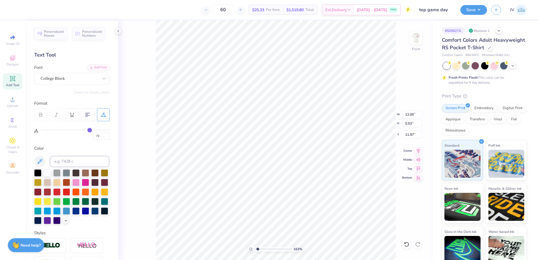
type input "71"
type input "70"
type input "69"
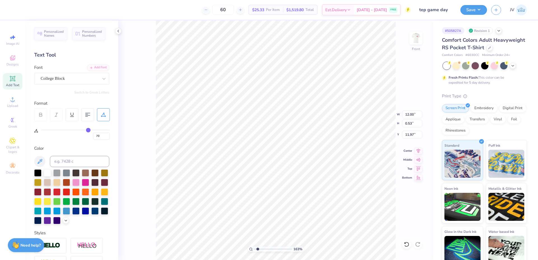
type input "69"
type input "68"
type input "67"
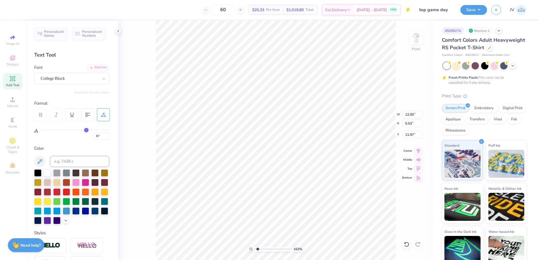
type input "66"
drag, startPoint x: 103, startPoint y: 131, endPoint x: 86, endPoint y: 130, distance: 17.7
type input "66"
click at [86, 130] on input "range" at bounding box center [75, 130] width 69 height 1
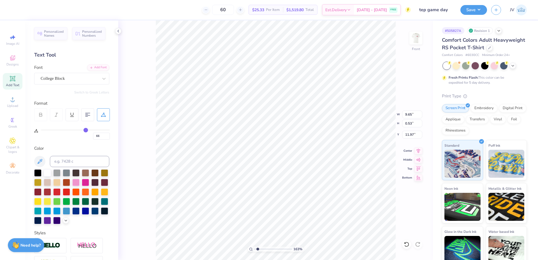
type input "9.65"
type input "0.53"
type input "11.97"
click at [63, 165] on input at bounding box center [79, 161] width 59 height 11
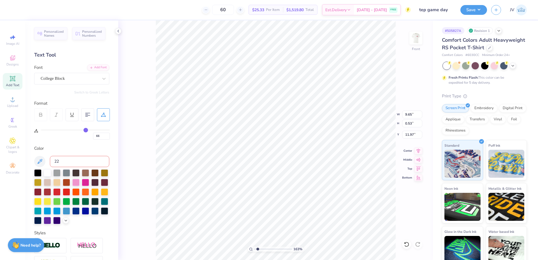
type input "220"
type input "18"
type input "12.00"
type input "1.08"
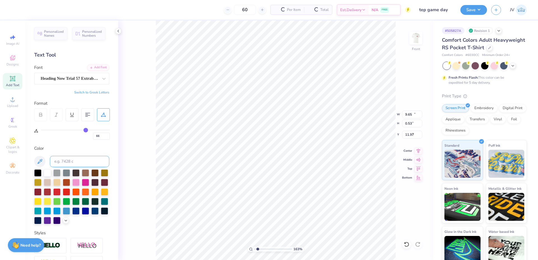
type input "3.00"
click at [84, 161] on input at bounding box center [79, 161] width 59 height 11
type input "200"
type input "2.80"
type input "12.85"
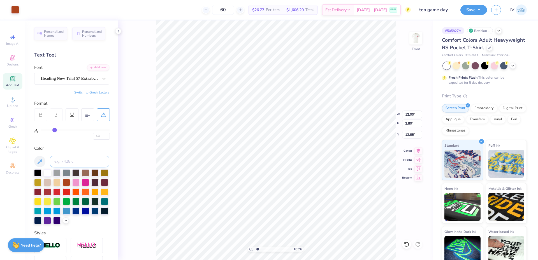
click at [67, 163] on input at bounding box center [79, 161] width 59 height 11
type input "200"
click at [270, 213] on li "Ungroup" at bounding box center [273, 209] width 44 height 11
type input "0"
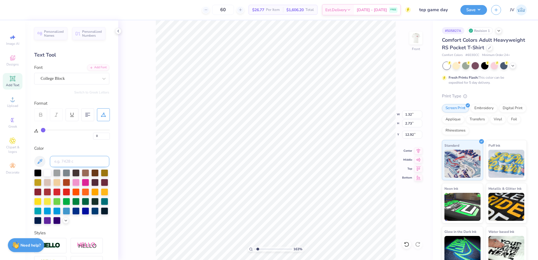
click at [59, 163] on input at bounding box center [79, 161] width 59 height 11
type input "200"
type input "3.99"
click at [70, 163] on input at bounding box center [79, 161] width 59 height 11
type input "200"
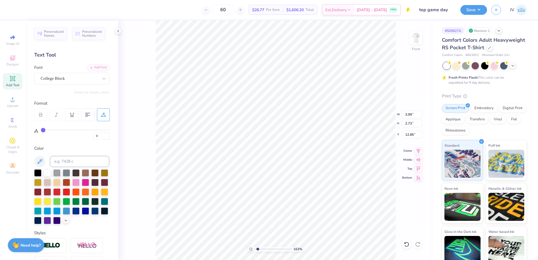
type input "1.41"
type input "12.85"
click at [65, 165] on input at bounding box center [79, 161] width 59 height 11
type input "200"
type input "3.44"
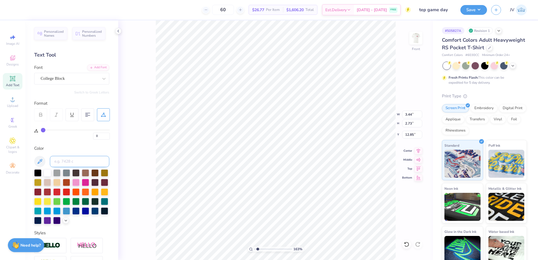
click at [72, 164] on input at bounding box center [79, 161] width 59 height 11
type input "200"
drag, startPoint x: 259, startPoint y: 250, endPoint x: 266, endPoint y: 251, distance: 7.6
type input "4.76"
click at [270, 250] on input "range" at bounding box center [273, 249] width 38 height 5
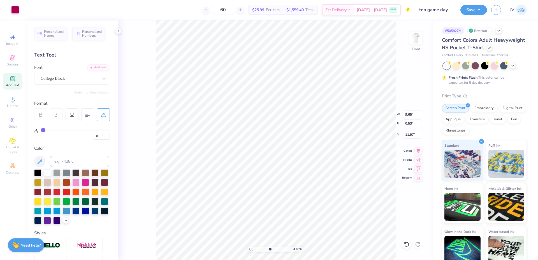
type input "66"
click at [78, 158] on input at bounding box center [79, 161] width 59 height 11
type input "200"
type input "0"
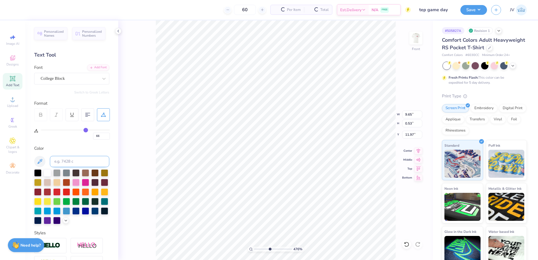
type input "0"
type input "3.99"
type input "2.73"
type input "12.92"
drag, startPoint x: 270, startPoint y: 250, endPoint x: 256, endPoint y: 248, distance: 13.8
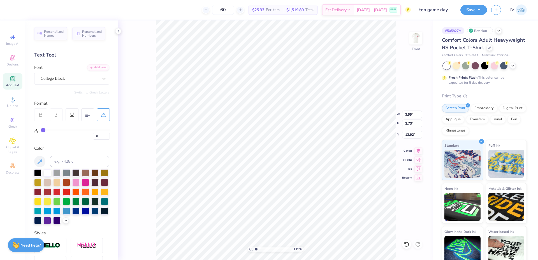
click at [256, 248] on input "range" at bounding box center [273, 249] width 38 height 5
drag, startPoint x: 256, startPoint y: 248, endPoint x: 261, endPoint y: 248, distance: 4.6
type input "2.38"
click at [261, 248] on input "range" at bounding box center [273, 249] width 38 height 5
type input "18"
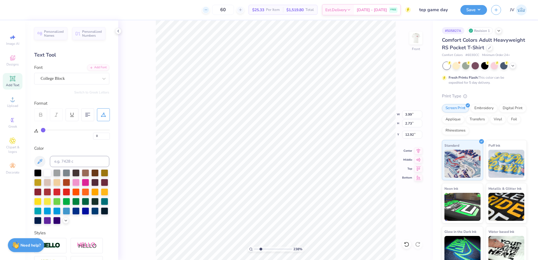
type input "18"
type input "12.00"
type input "1.08"
type input "3.00"
drag, startPoint x: 261, startPoint y: 250, endPoint x: 248, endPoint y: 249, distance: 12.6
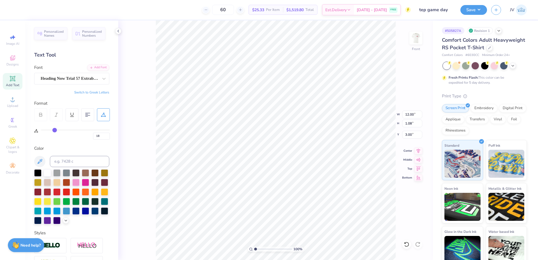
type input "1"
click at [254, 249] on input "range" at bounding box center [273, 249] width 38 height 5
click at [284, 177] on li "Group" at bounding box center [287, 175] width 44 height 11
click at [473, 5] on button "Save" at bounding box center [474, 9] width 27 height 10
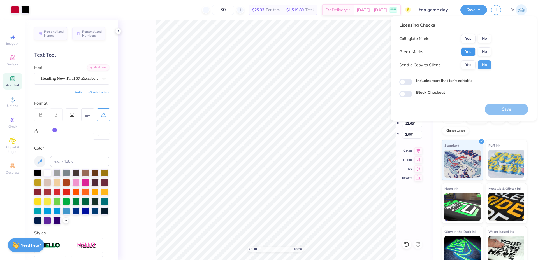
click at [468, 50] on button "Yes" at bounding box center [468, 51] width 15 height 9
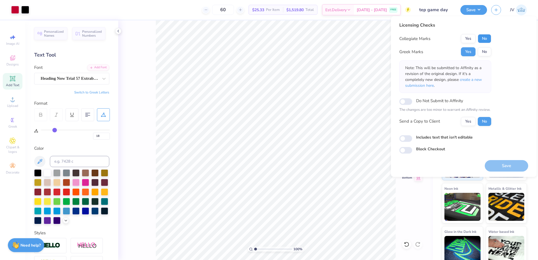
click at [483, 39] on button "No" at bounding box center [484, 38] width 13 height 9
click at [469, 80] on span "create a new submission here" at bounding box center [443, 82] width 77 height 11
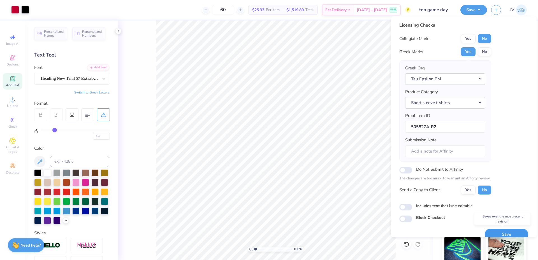
click at [499, 230] on button "Save" at bounding box center [506, 234] width 43 height 11
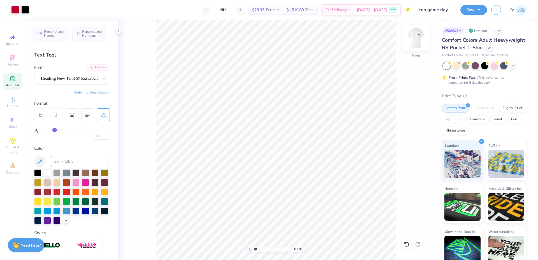
click at [416, 37] on img at bounding box center [416, 38] width 22 height 22
click at [417, 38] on img at bounding box center [416, 38] width 22 height 22
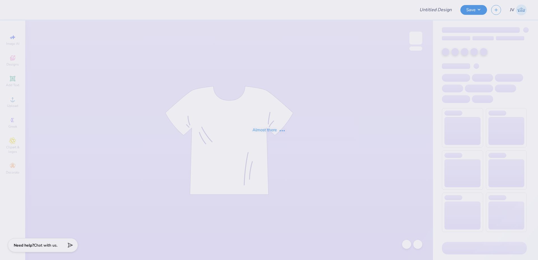
type input "IFC Shirt"
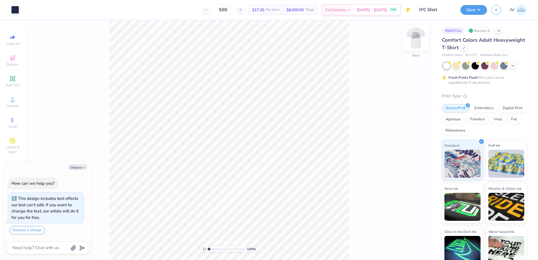
click at [414, 40] on img at bounding box center [416, 38] width 22 height 22
click at [274, 193] on li "Ungroup" at bounding box center [286, 194] width 44 height 11
type textarea "x"
drag, startPoint x: 210, startPoint y: 249, endPoint x: 213, endPoint y: 249, distance: 3.1
type input "2.01"
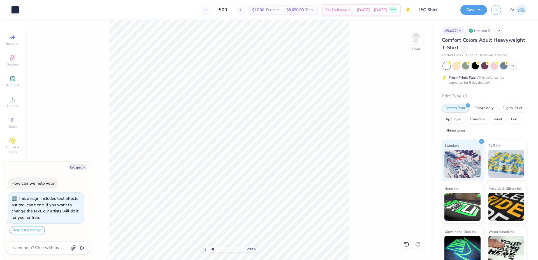
click at [213, 249] on input "range" at bounding box center [227, 249] width 38 height 5
type textarea "x"
drag, startPoint x: 213, startPoint y: 249, endPoint x: 202, endPoint y: 247, distance: 11.1
type input "1"
click at [208, 248] on input "range" at bounding box center [227, 249] width 38 height 5
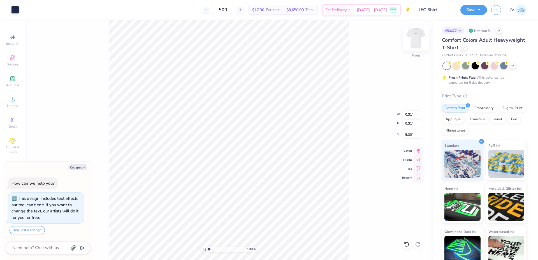
click at [419, 39] on img at bounding box center [416, 38] width 22 height 22
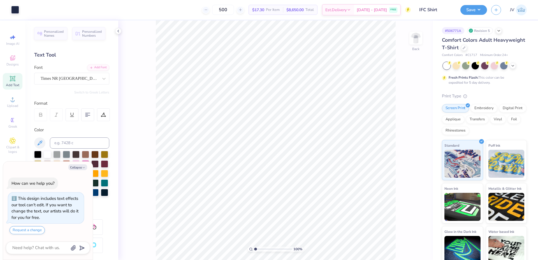
click at [181, 20] on div "Art colors 500 $17.30 Per Item $8,650.00 Total Est. Delivery Aug 26 - 29 FREE D…" at bounding box center [269, 130] width 538 height 260
click at [424, 42] on img at bounding box center [416, 38] width 22 height 22
click at [72, 170] on button "Collapse" at bounding box center [77, 168] width 19 height 6
type textarea "x"
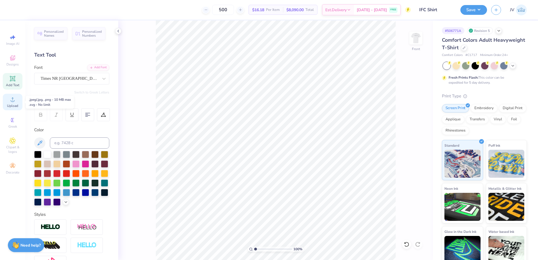
click at [13, 103] on div "Upload" at bounding box center [13, 102] width 20 height 17
click at [405, 116] on input "13.10" at bounding box center [412, 115] width 20 height 8
click at [406, 116] on input "13.10" at bounding box center [412, 115] width 20 height 8
type input "12.00"
type input "10.11"
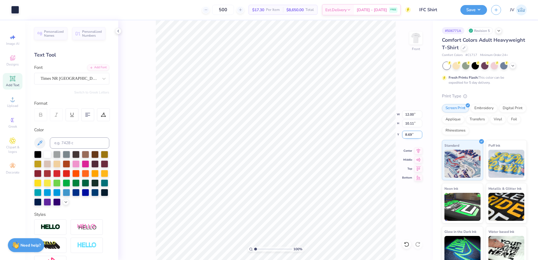
click at [410, 134] on input "8.69" at bounding box center [412, 135] width 20 height 8
type input "3.00"
click at [416, 43] on img at bounding box center [416, 38] width 22 height 22
click at [266, 75] on div "Hold “Alt” to see the space between elements." at bounding box center [236, 72] width 59 height 16
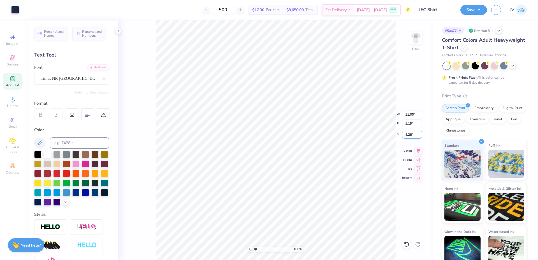
click at [408, 134] on input "4.28" at bounding box center [412, 135] width 20 height 8
type input "4.25"
click at [112, 134] on div "Art colors 500 $17.30 Per Item $8,650.00 Total Est. Delivery Aug 26 - 29 FREE D…" at bounding box center [269, 130] width 538 height 260
click at [420, 36] on img at bounding box center [416, 38] width 22 height 22
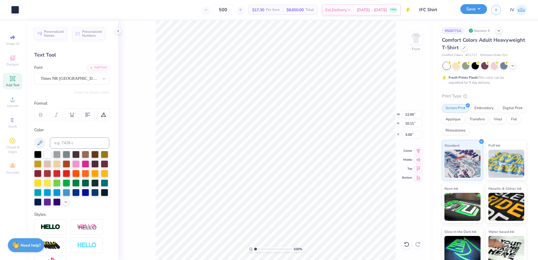
click at [477, 11] on button "Save" at bounding box center [474, 9] width 27 height 10
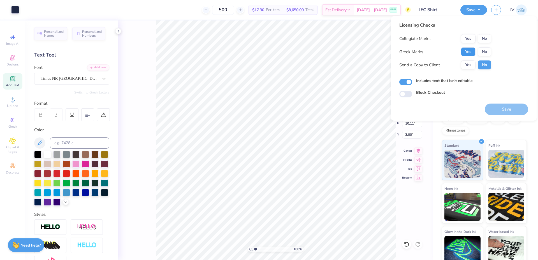
click at [467, 54] on button "Yes" at bounding box center [468, 51] width 15 height 9
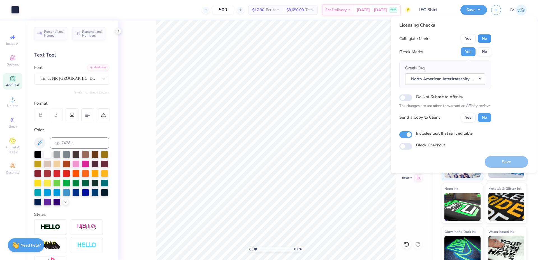
click at [485, 35] on button "No" at bounding box center [484, 38] width 13 height 9
click at [483, 80] on button "North American Interfraternity Conference" at bounding box center [445, 78] width 80 height 11
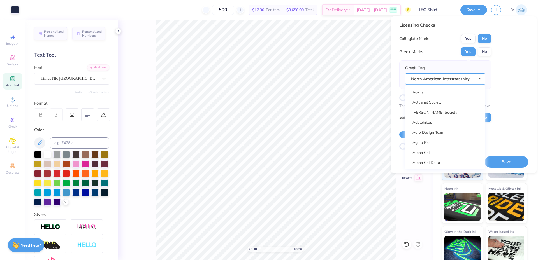
click at [483, 80] on button "North American Interfraternity Conference" at bounding box center [445, 78] width 80 height 11
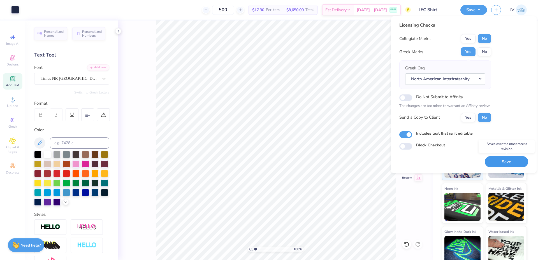
click at [506, 163] on button "Save" at bounding box center [506, 161] width 43 height 11
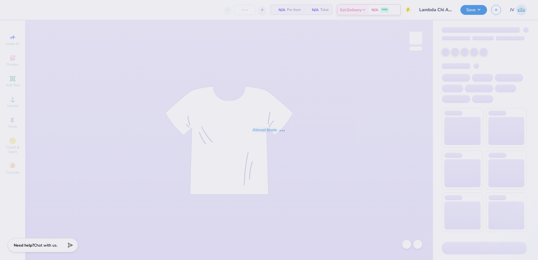
type input "50"
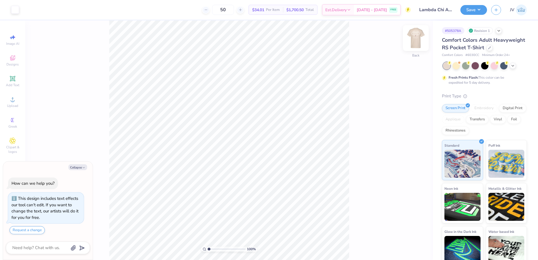
click at [419, 40] on img at bounding box center [416, 38] width 22 height 22
click at [415, 40] on img at bounding box center [416, 38] width 22 height 22
click at [16, 13] on div at bounding box center [15, 9] width 8 height 8
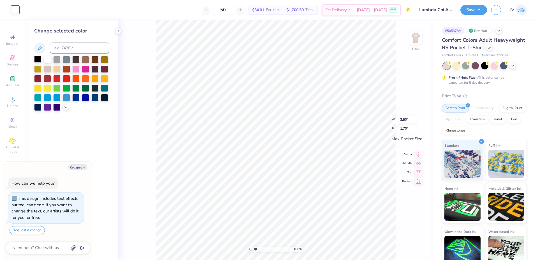
click at [39, 61] on div at bounding box center [37, 59] width 7 height 7
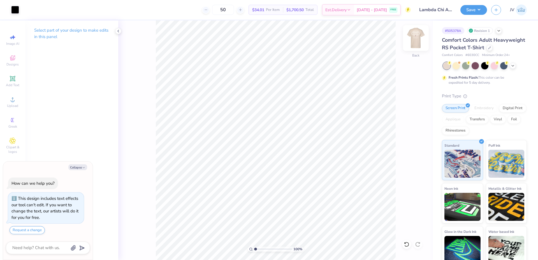
click at [417, 42] on img at bounding box center [416, 38] width 22 height 22
click at [26, 9] on div at bounding box center [25, 9] width 8 height 8
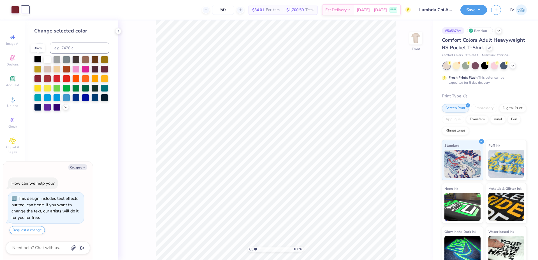
click at [39, 58] on div at bounding box center [37, 59] width 7 height 7
type textarea "x"
type input "1.56"
click at [258, 250] on input "range" at bounding box center [273, 249] width 38 height 5
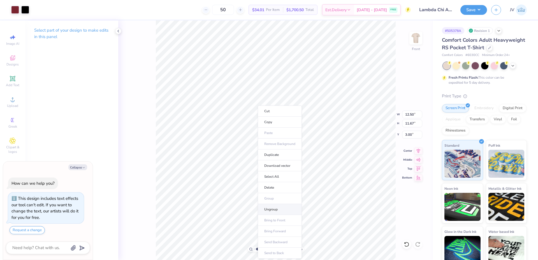
click at [274, 210] on li "Ungroup" at bounding box center [280, 209] width 44 height 11
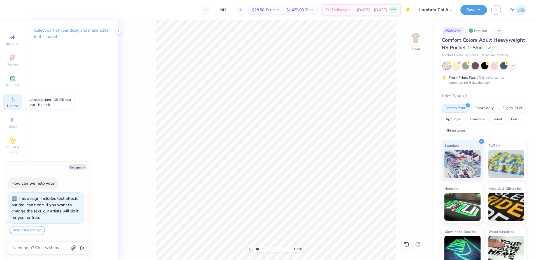
click at [10, 104] on span "Upload" at bounding box center [12, 106] width 11 height 4
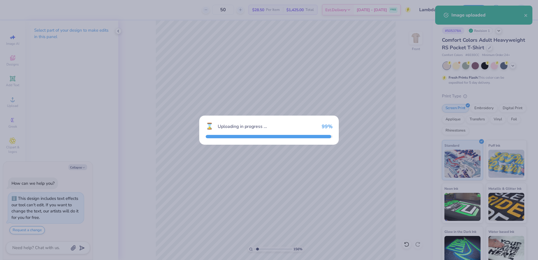
type textarea "x"
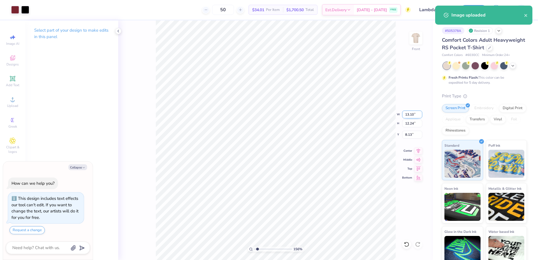
click at [409, 116] on input "13.10" at bounding box center [412, 115] width 20 height 8
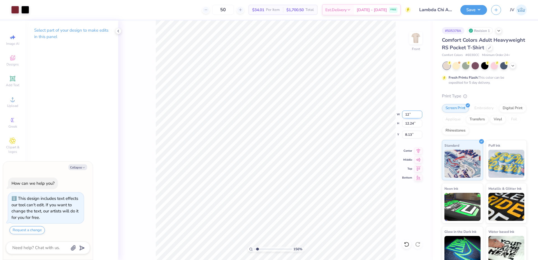
type input "12"
type textarea "x"
type input "12.00"
type input "11.21"
type input "8.64"
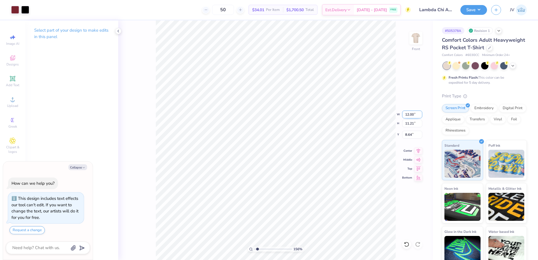
click at [409, 113] on input "12.00" at bounding box center [412, 115] width 20 height 8
type input "12.5"
type textarea "x"
type input "12.50"
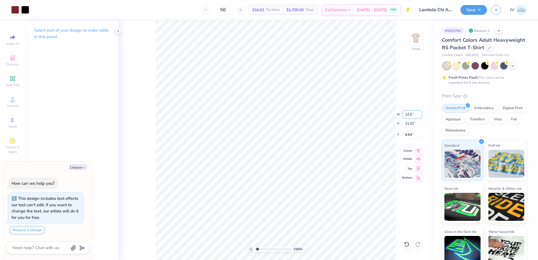
type input "11.68"
click at [411, 136] on input "8.41" at bounding box center [412, 135] width 20 height 8
type input "3"
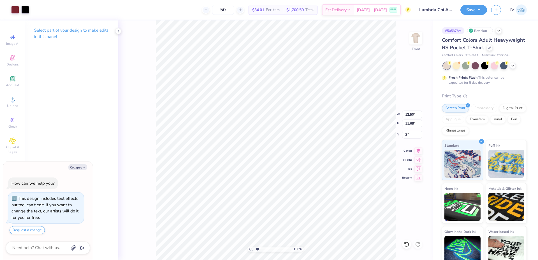
type textarea "x"
type input "3.00"
type textarea "x"
drag, startPoint x: 257, startPoint y: 249, endPoint x: 249, endPoint y: 249, distance: 8.4
type input "1"
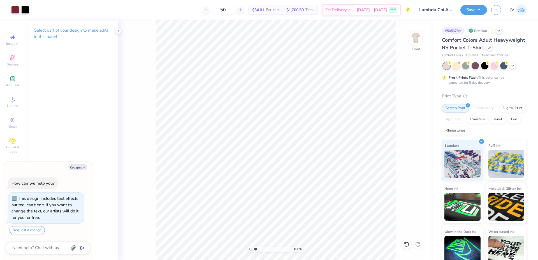
click at [254, 249] on input "range" at bounding box center [273, 249] width 38 height 5
click at [416, 38] on img at bounding box center [416, 38] width 22 height 22
click at [470, 8] on button "Save" at bounding box center [474, 9] width 27 height 10
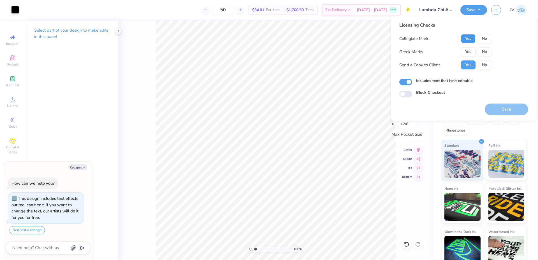
click at [472, 36] on button "Yes" at bounding box center [468, 38] width 15 height 9
click at [469, 52] on button "Yes" at bounding box center [468, 51] width 15 height 9
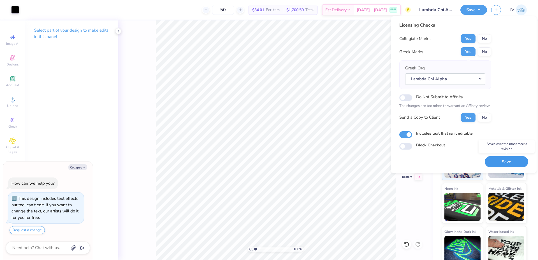
click at [496, 160] on button "Save" at bounding box center [506, 161] width 43 height 11
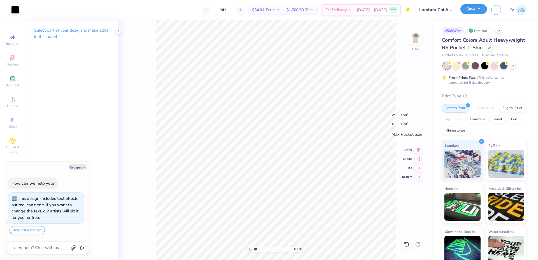
click at [477, 11] on button "Save" at bounding box center [474, 9] width 27 height 10
click at [416, 38] on img at bounding box center [416, 38] width 22 height 22
type textarea "x"
drag, startPoint x: 256, startPoint y: 250, endPoint x: 262, endPoint y: 250, distance: 6.4
click at [262, 250] on input "range" at bounding box center [273, 249] width 38 height 5
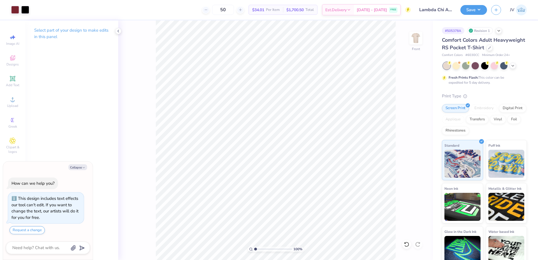
drag, startPoint x: 262, startPoint y: 250, endPoint x: 255, endPoint y: 250, distance: 7.0
type input "1"
click at [255, 250] on input "range" at bounding box center [273, 249] width 38 height 5
